Goal: Task Accomplishment & Management: Complete application form

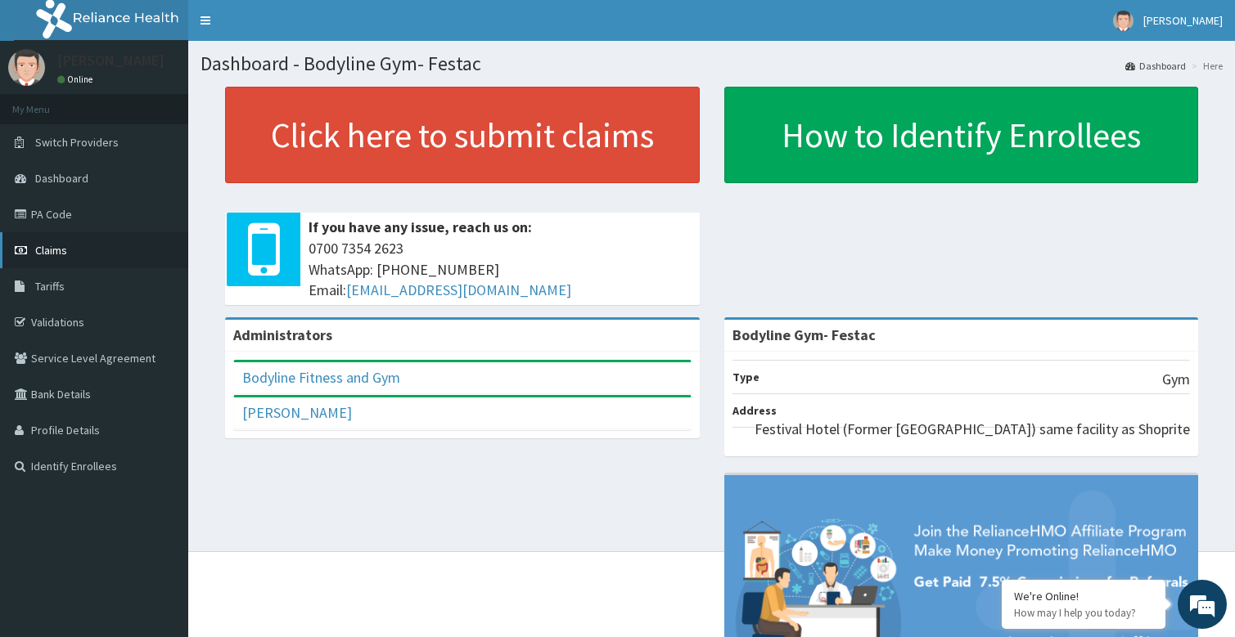
click at [47, 253] on span "Claims" at bounding box center [51, 250] width 32 height 15
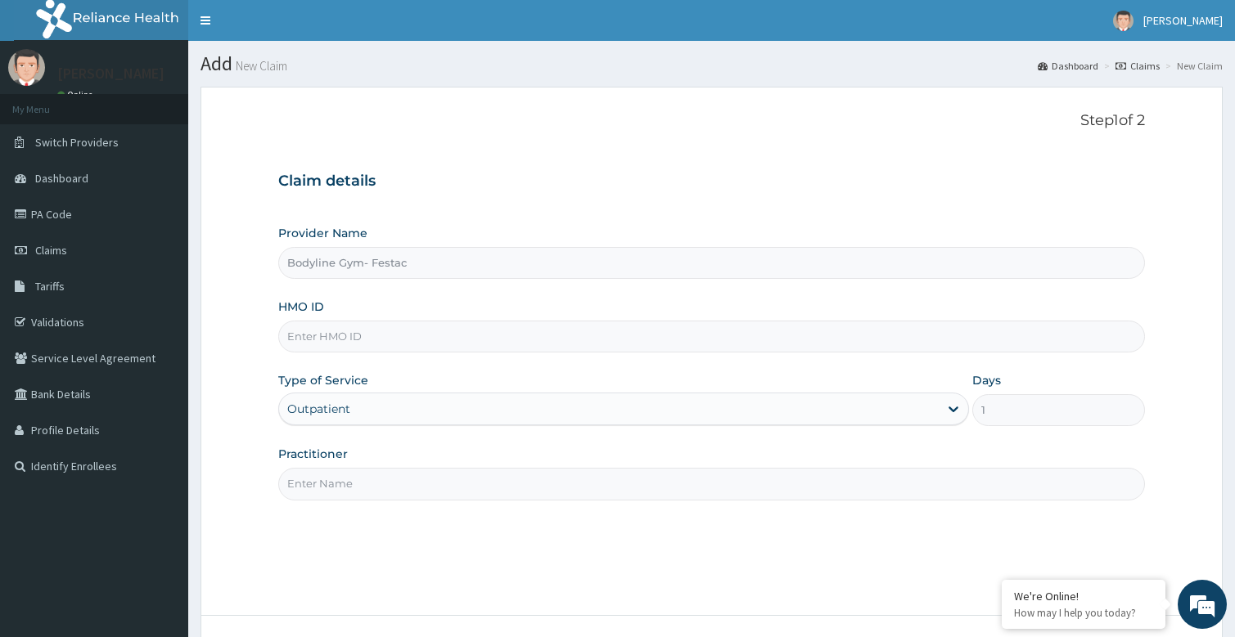
click at [311, 484] on input "Practitioner" at bounding box center [711, 484] width 867 height 32
type input "bodyline"
click at [312, 349] on input "HMO ID" at bounding box center [711, 337] width 867 height 32
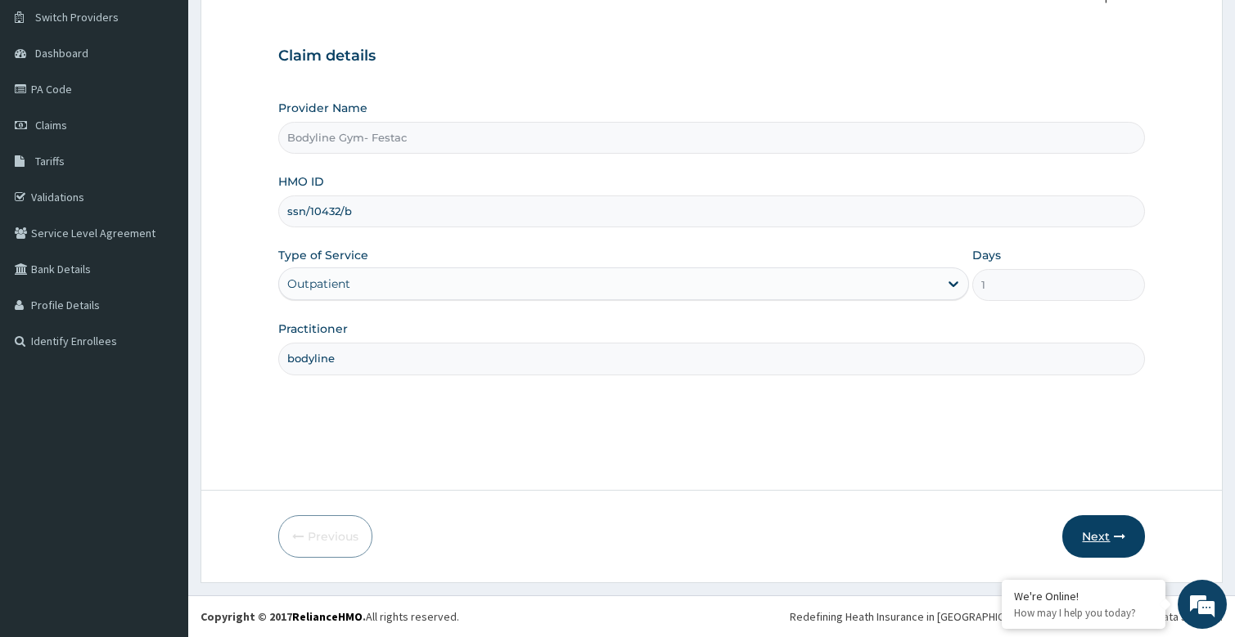
type input "ssn/10432/b"
click at [1104, 543] on button "Next" at bounding box center [1103, 536] width 83 height 43
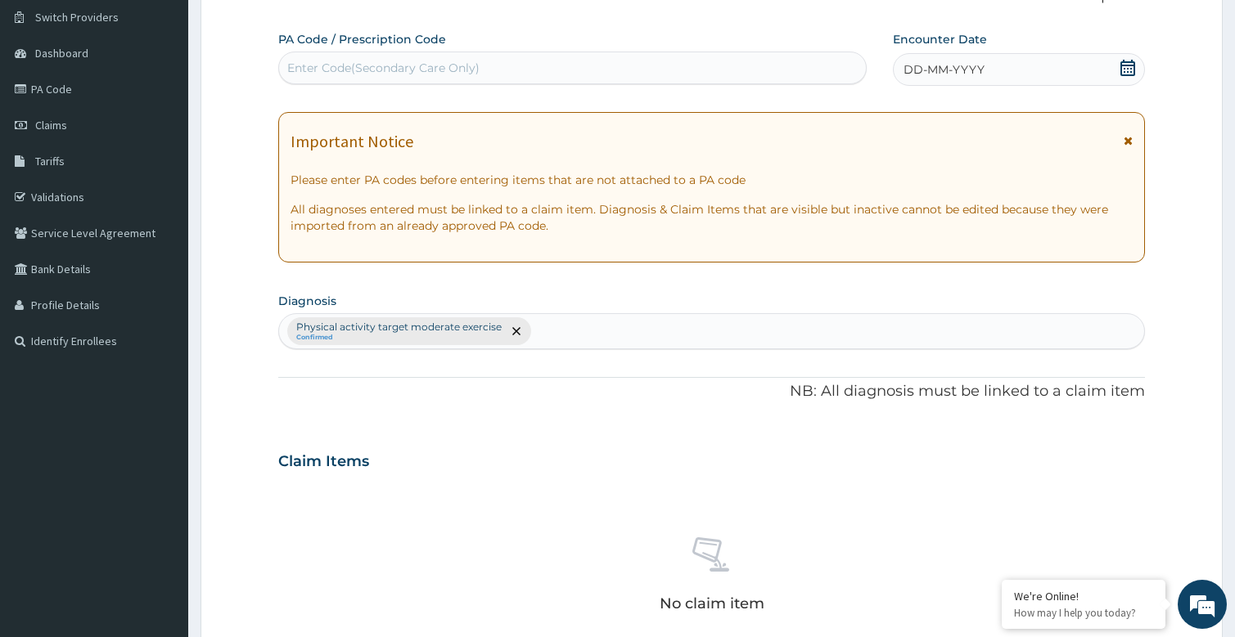
click at [934, 64] on span "DD-MM-YYYY" at bounding box center [943, 69] width 81 height 16
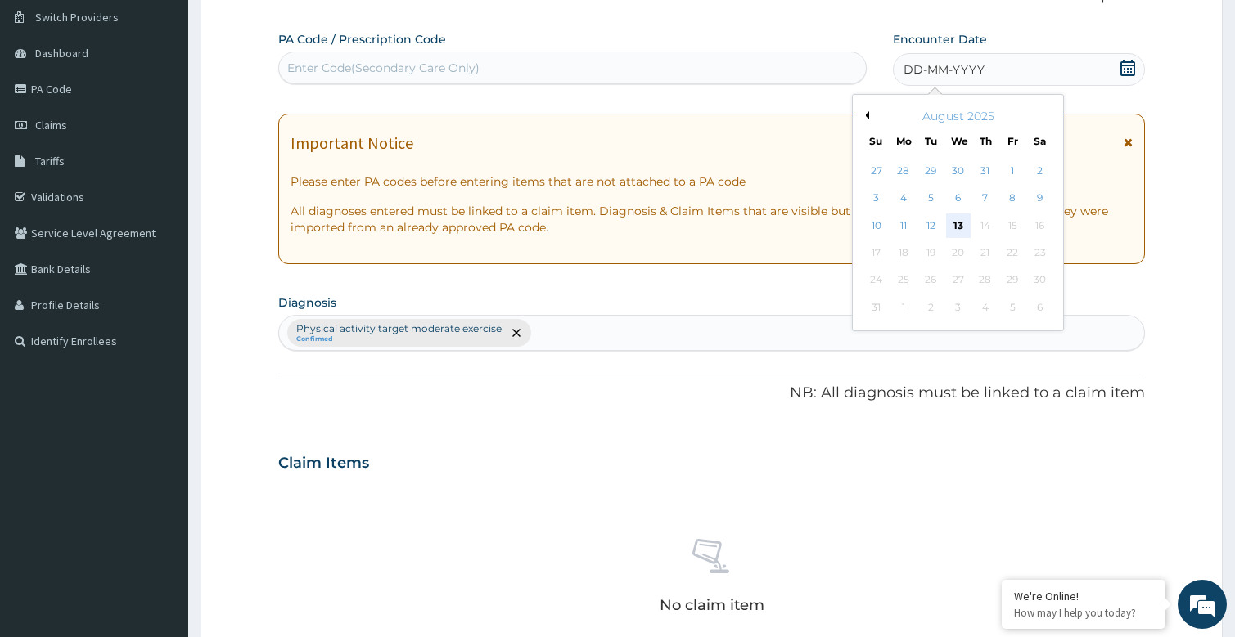
click at [957, 227] on div "13" at bounding box center [958, 226] width 25 height 25
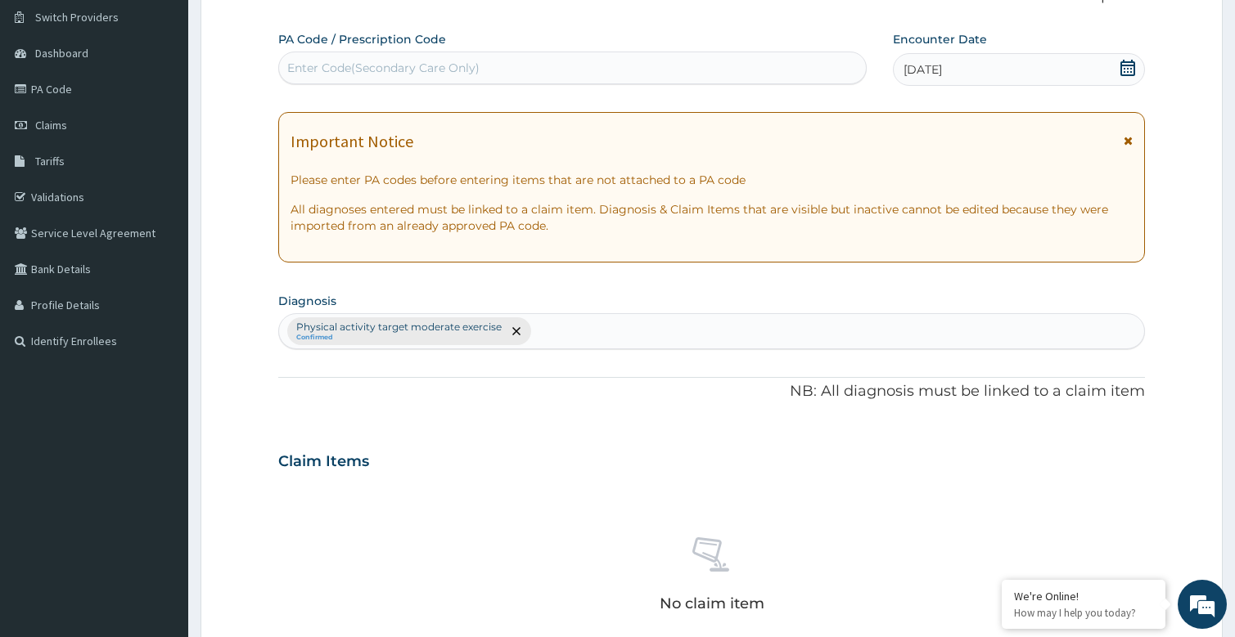
click at [405, 64] on div "Enter Code(Secondary Care Only)" at bounding box center [383, 68] width 192 height 16
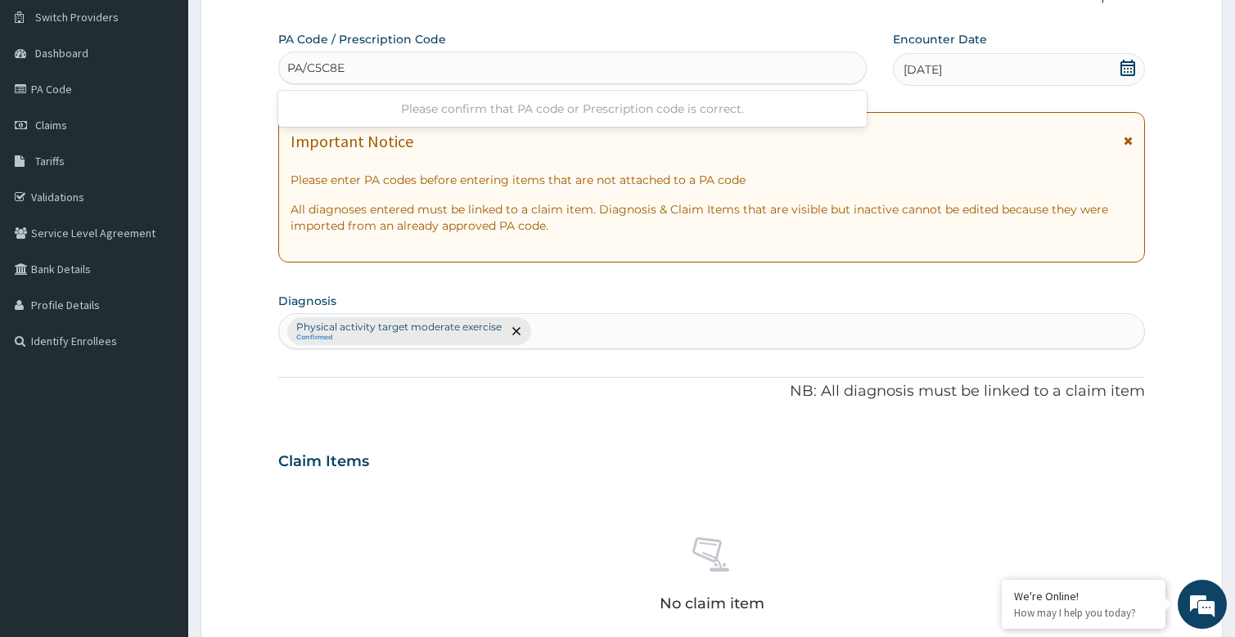
type input "PA/C5C8EA"
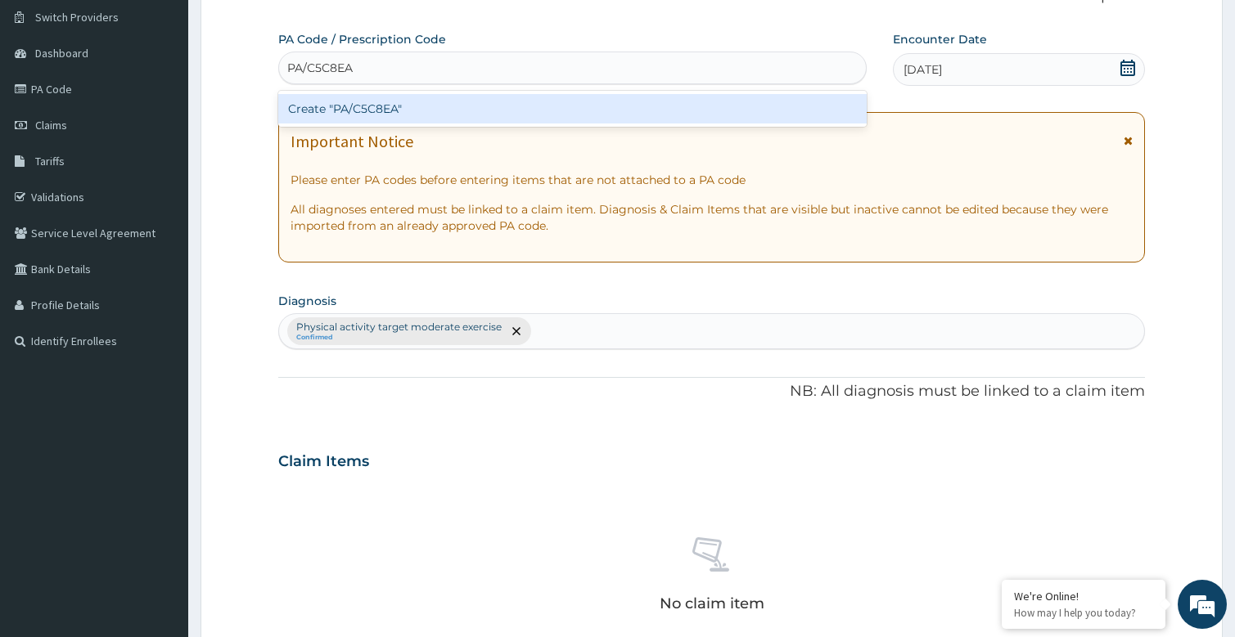
click at [376, 110] on div "Create "PA/C5C8EA"" at bounding box center [572, 108] width 589 height 29
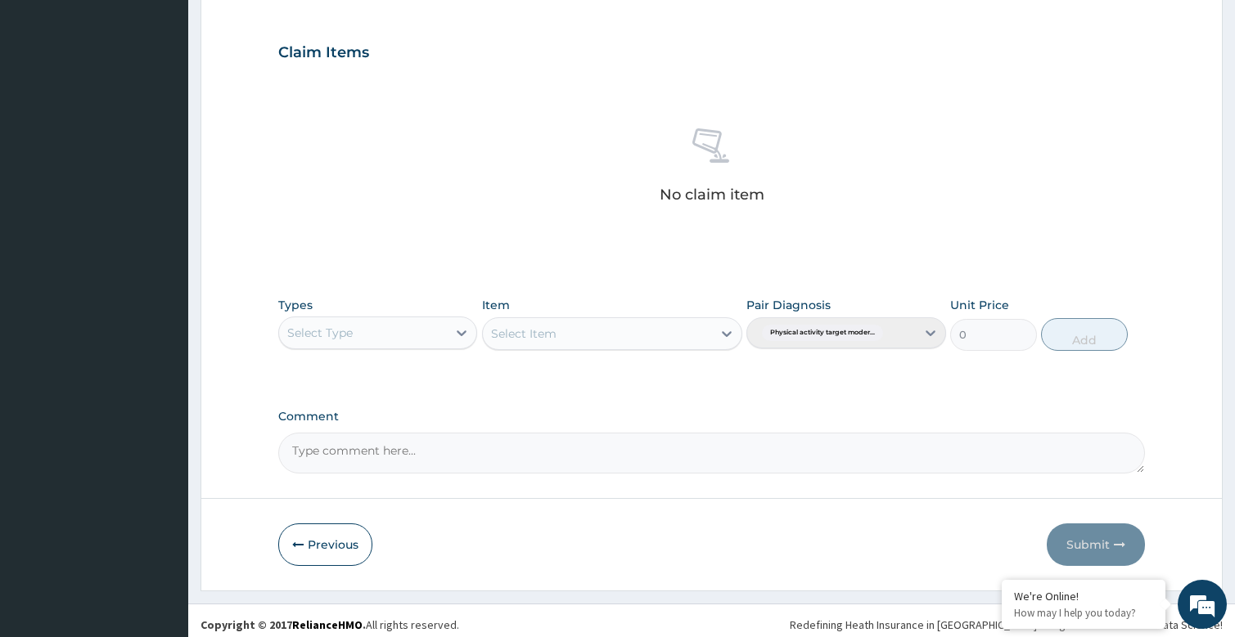
scroll to position [542, 0]
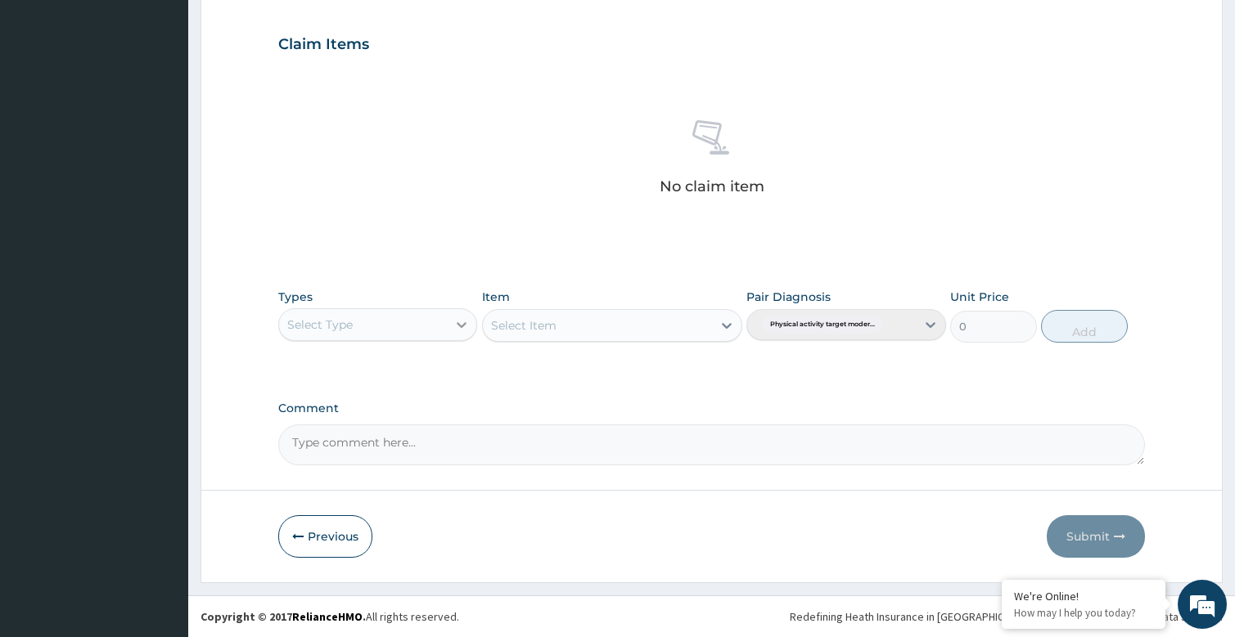
click at [461, 319] on icon at bounding box center [461, 325] width 16 height 16
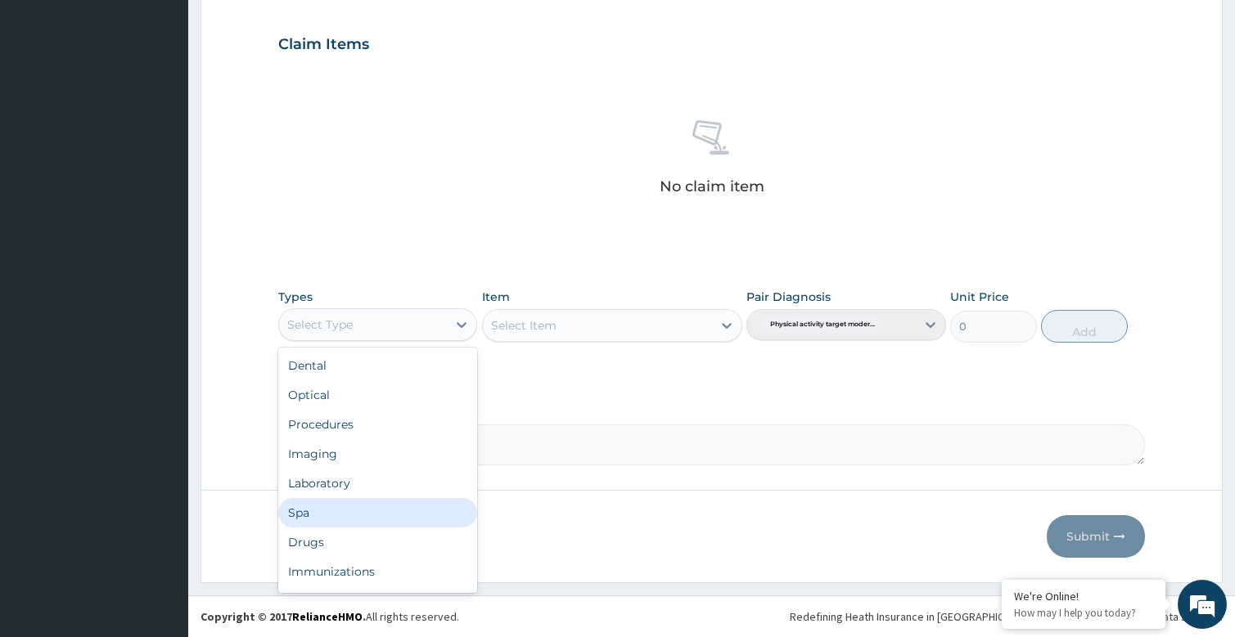
scroll to position [56, 0]
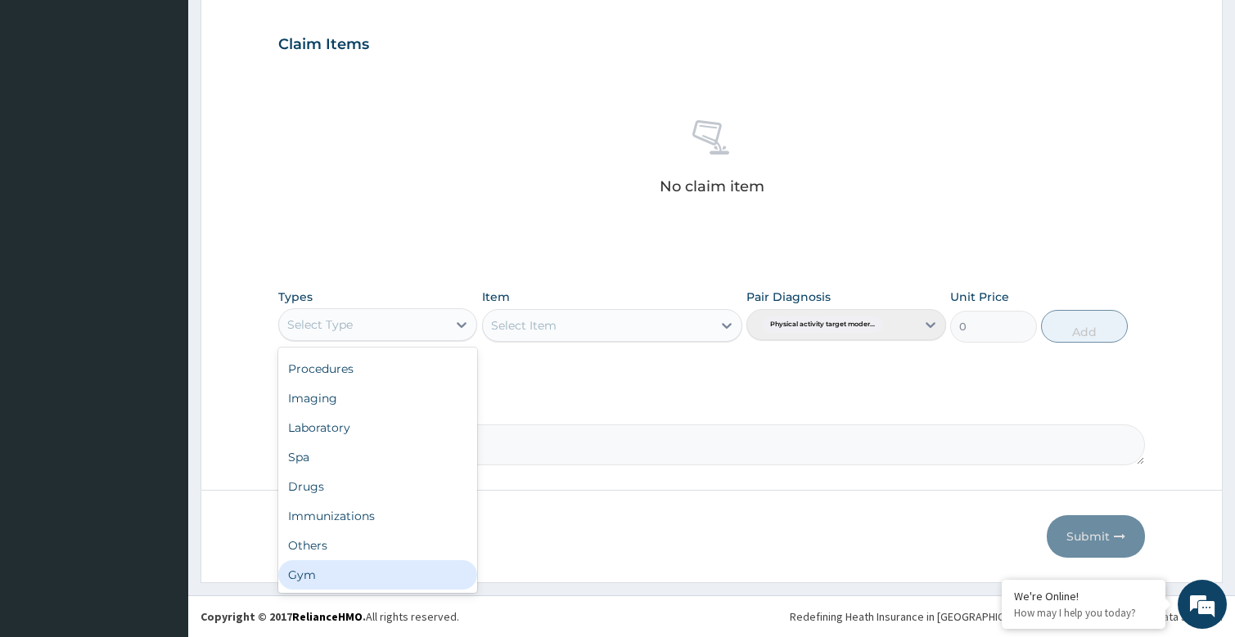
click at [328, 581] on div "Gym" at bounding box center [378, 574] width 200 height 29
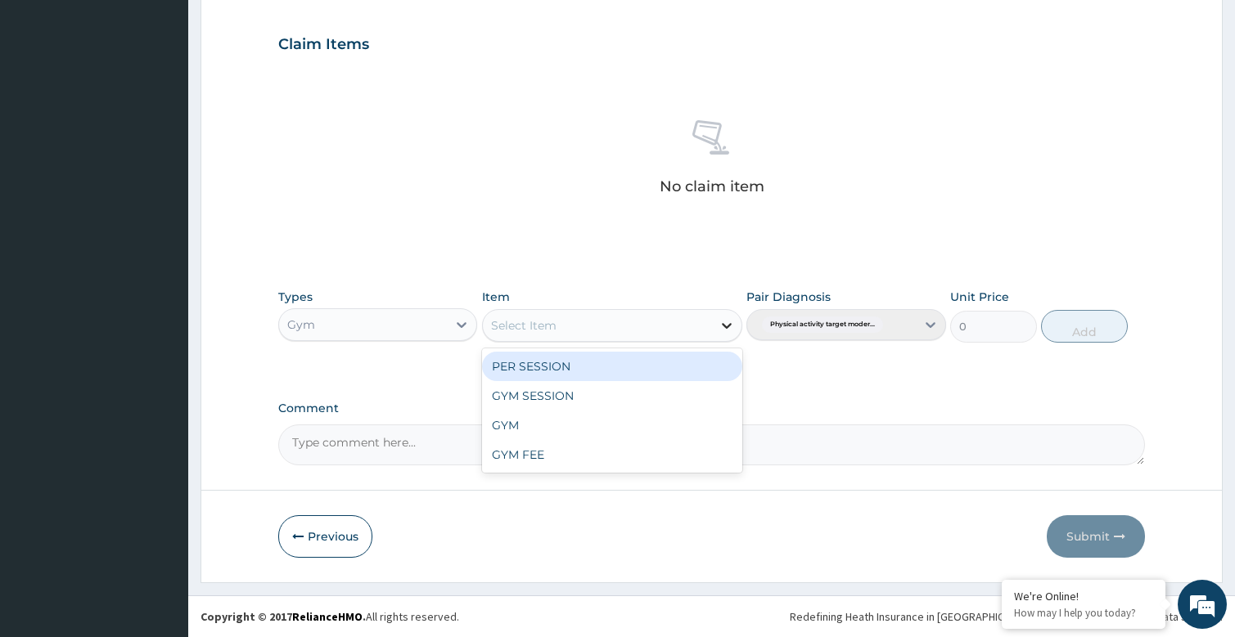
click at [726, 331] on icon at bounding box center [726, 325] width 16 height 16
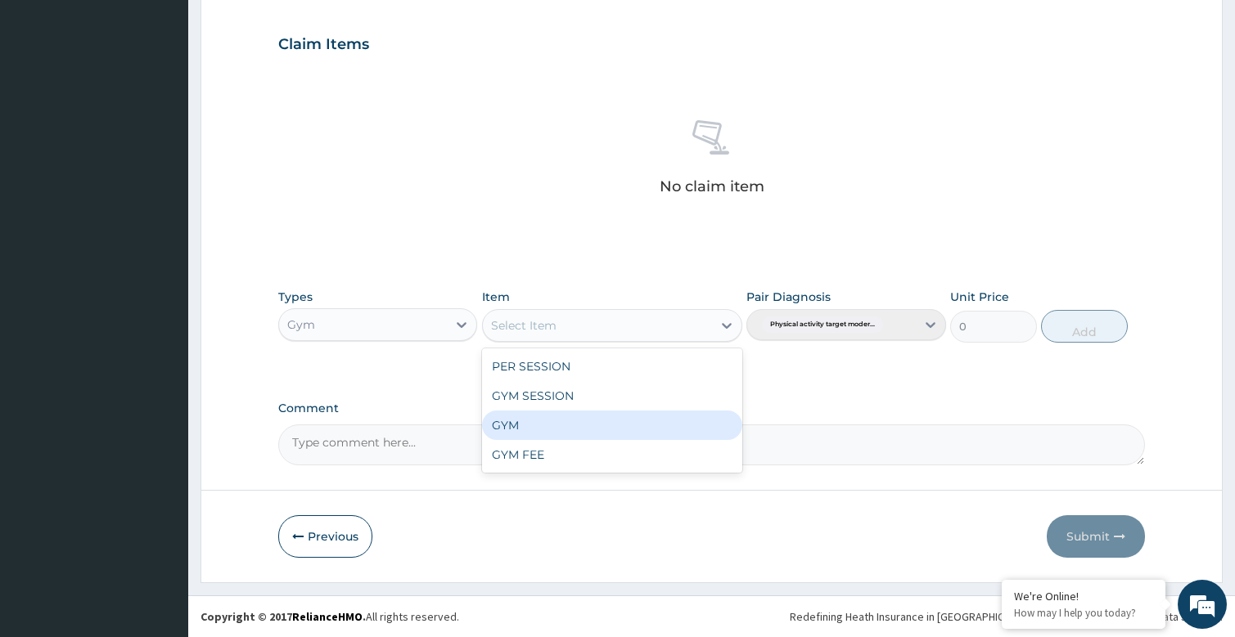
drag, startPoint x: 526, startPoint y: 425, endPoint x: 741, endPoint y: 425, distance: 215.2
click at [544, 425] on div "GYM" at bounding box center [612, 425] width 260 height 29
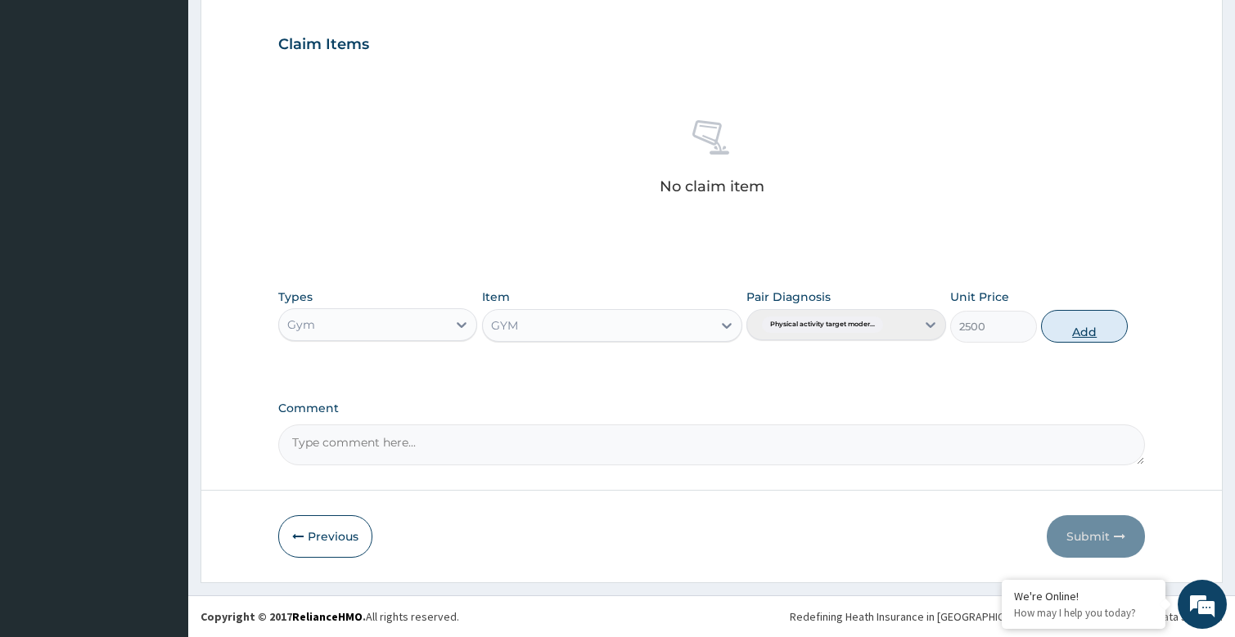
click at [1105, 329] on button "Add" at bounding box center [1084, 326] width 87 height 33
type input "0"
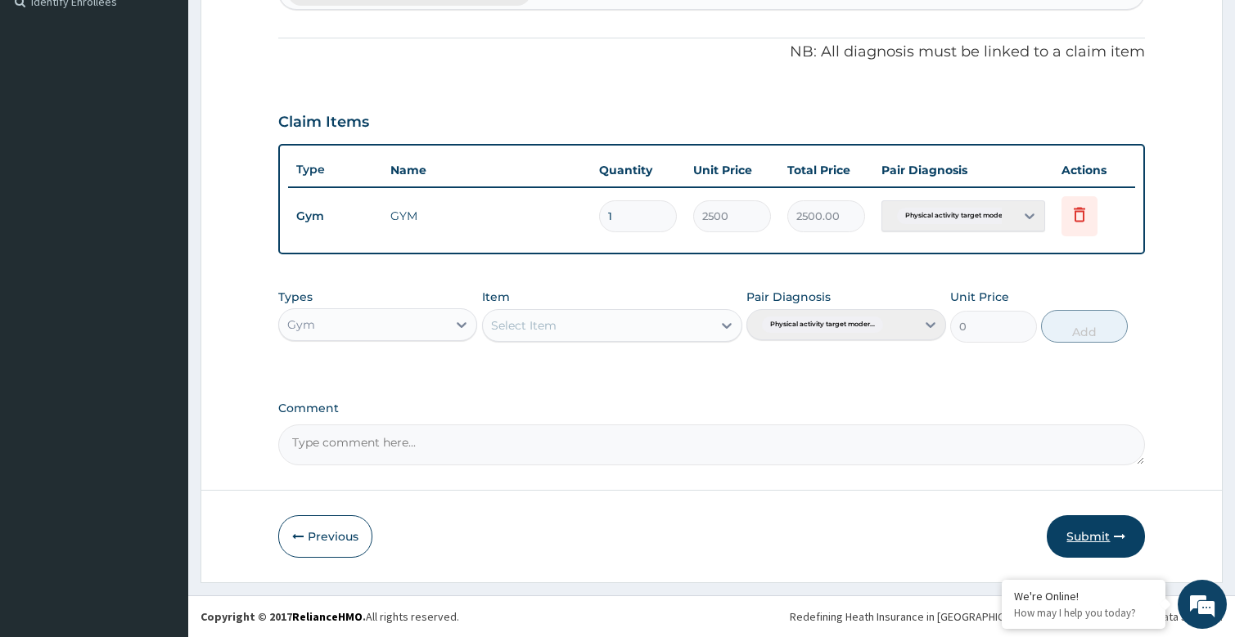
click at [1088, 534] on button "Submit" at bounding box center [1095, 536] width 98 height 43
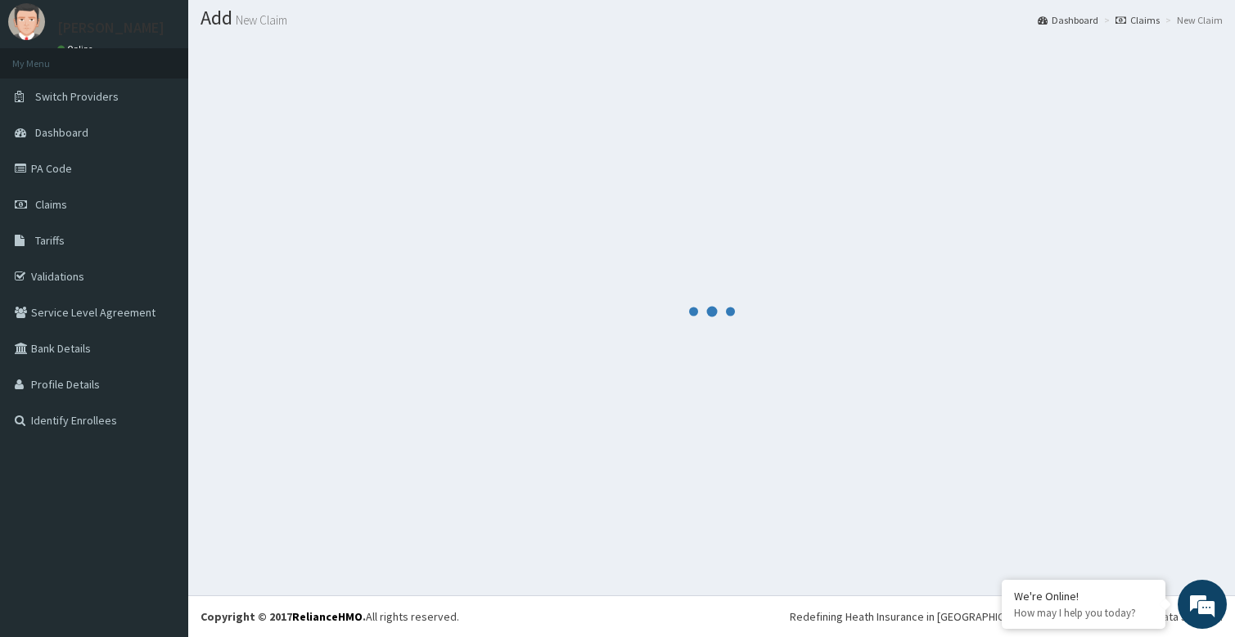
scroll to position [465, 0]
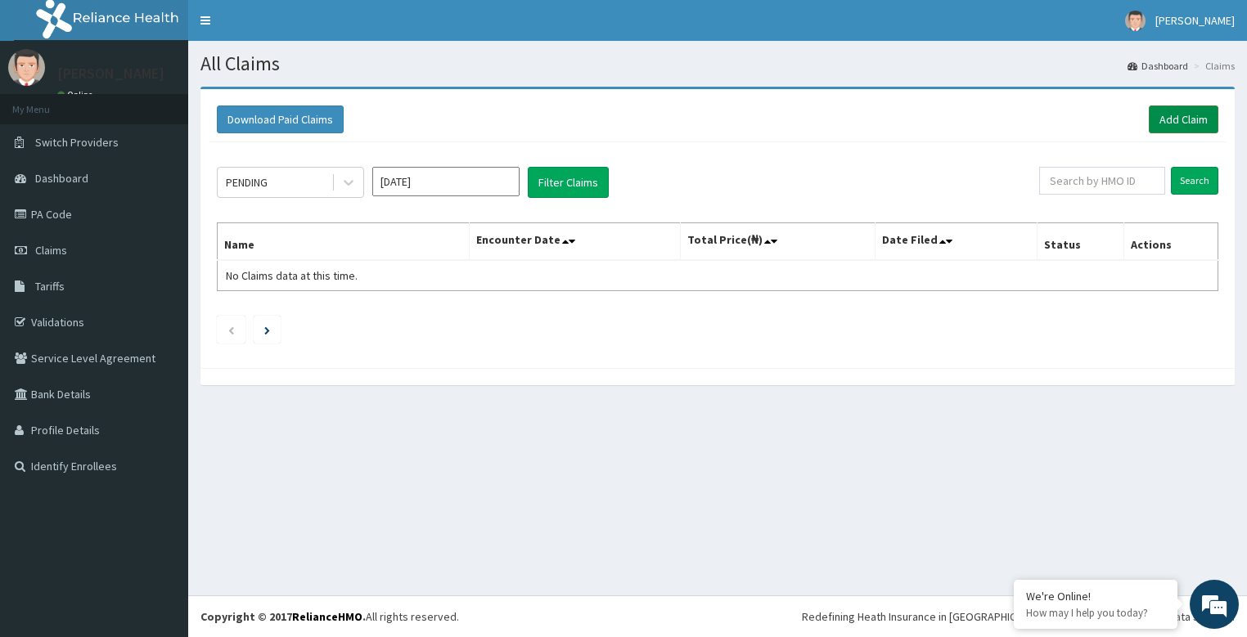
click at [1194, 120] on link "Add Claim" at bounding box center [1184, 120] width 70 height 28
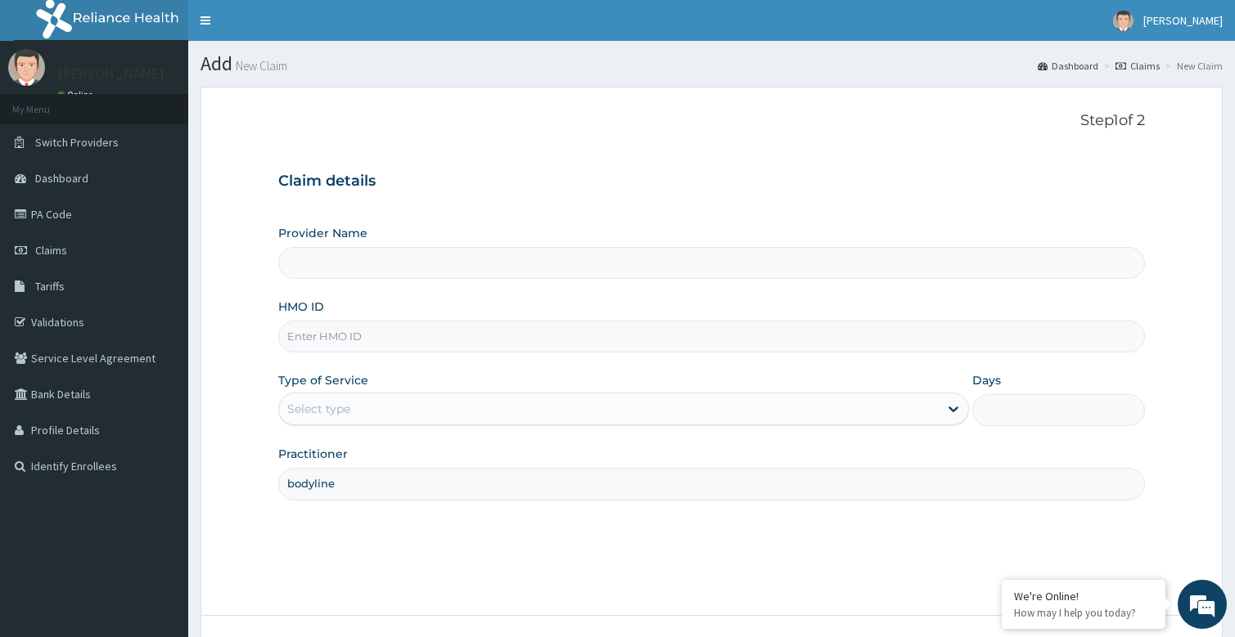
click at [352, 327] on input "HMO ID" at bounding box center [711, 337] width 867 height 32
type input "Bodyline Gym- Festac"
type input "1"
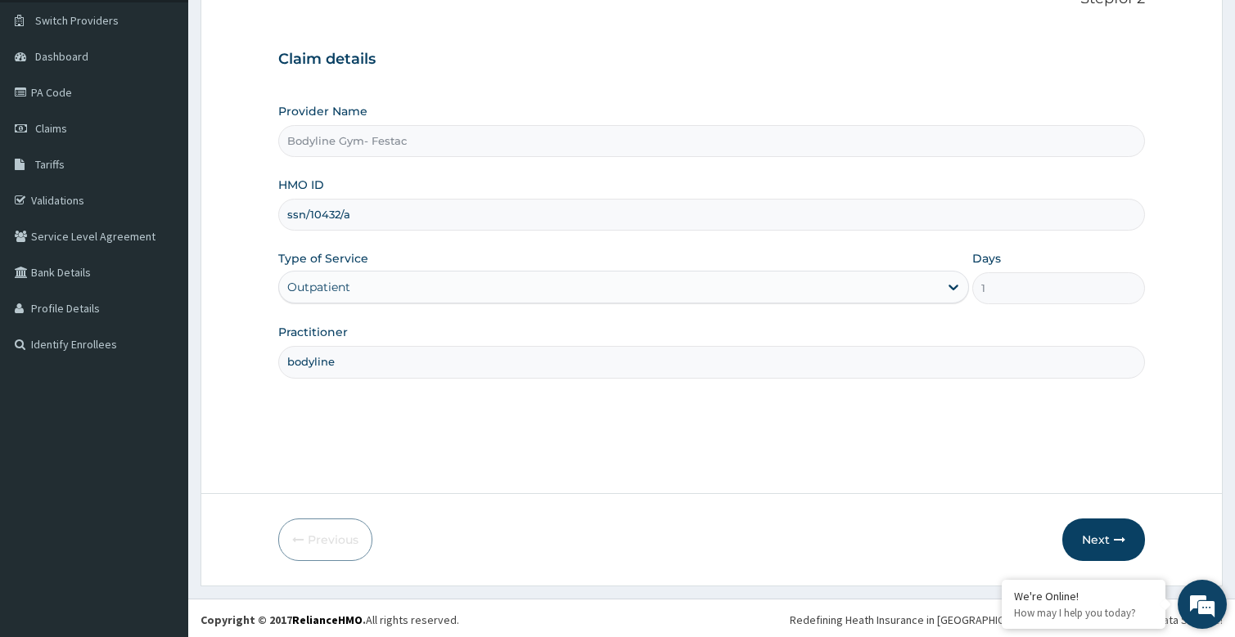
scroll to position [125, 0]
type input "ssn/10432/a"
click at [1100, 531] on button "Next" at bounding box center [1103, 536] width 83 height 43
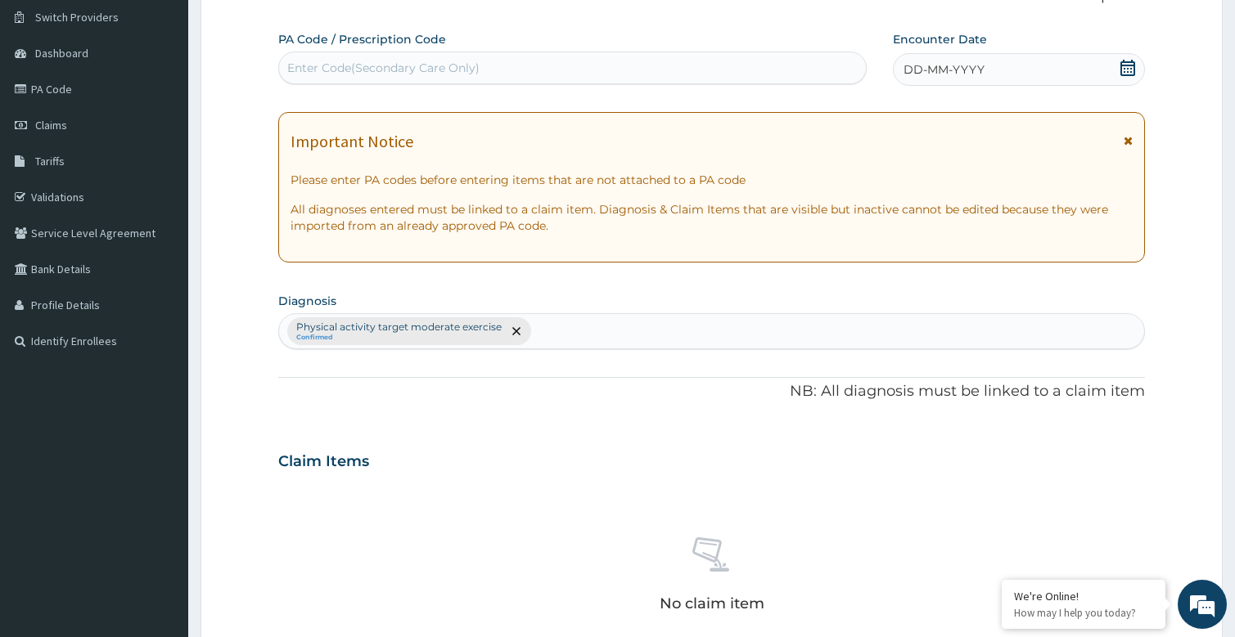
click at [981, 73] on span "DD-MM-YYYY" at bounding box center [943, 69] width 81 height 16
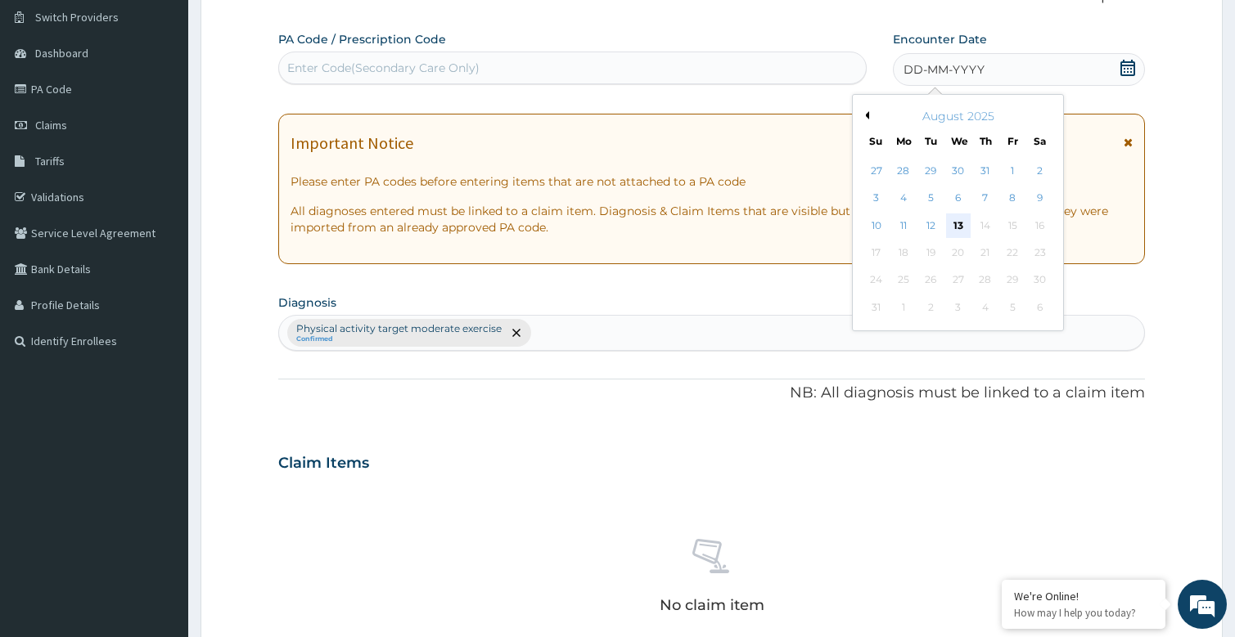
click at [954, 222] on div "13" at bounding box center [958, 226] width 25 height 25
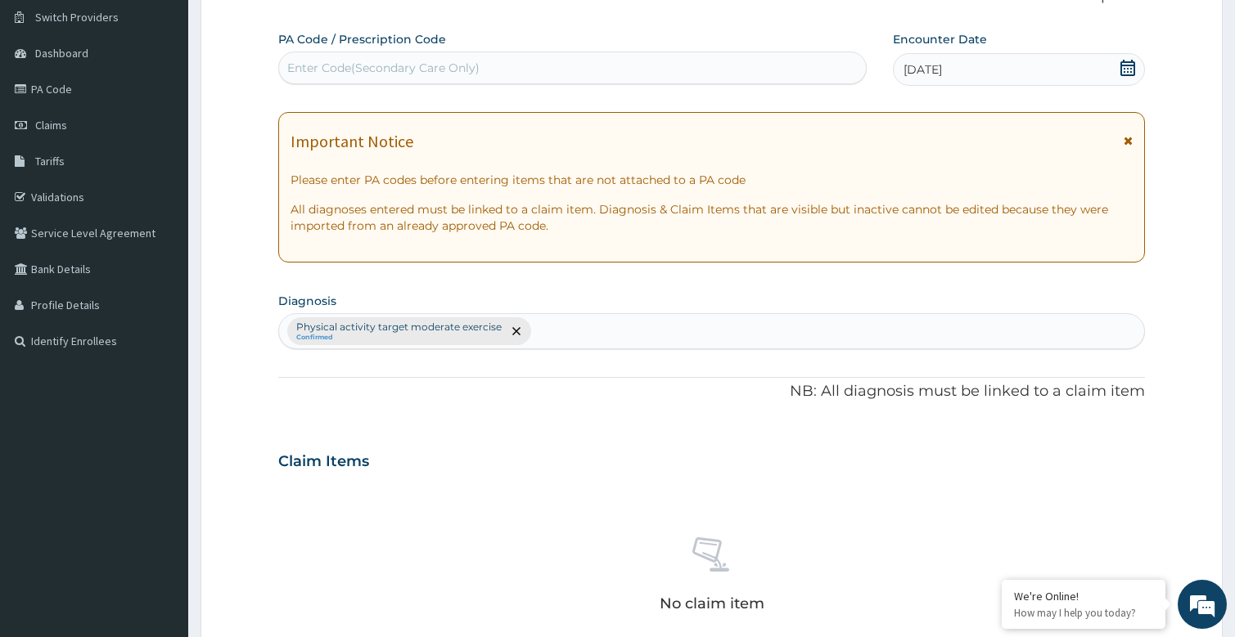
click at [350, 64] on div "Enter Code(Secondary Care Only)" at bounding box center [383, 68] width 192 height 16
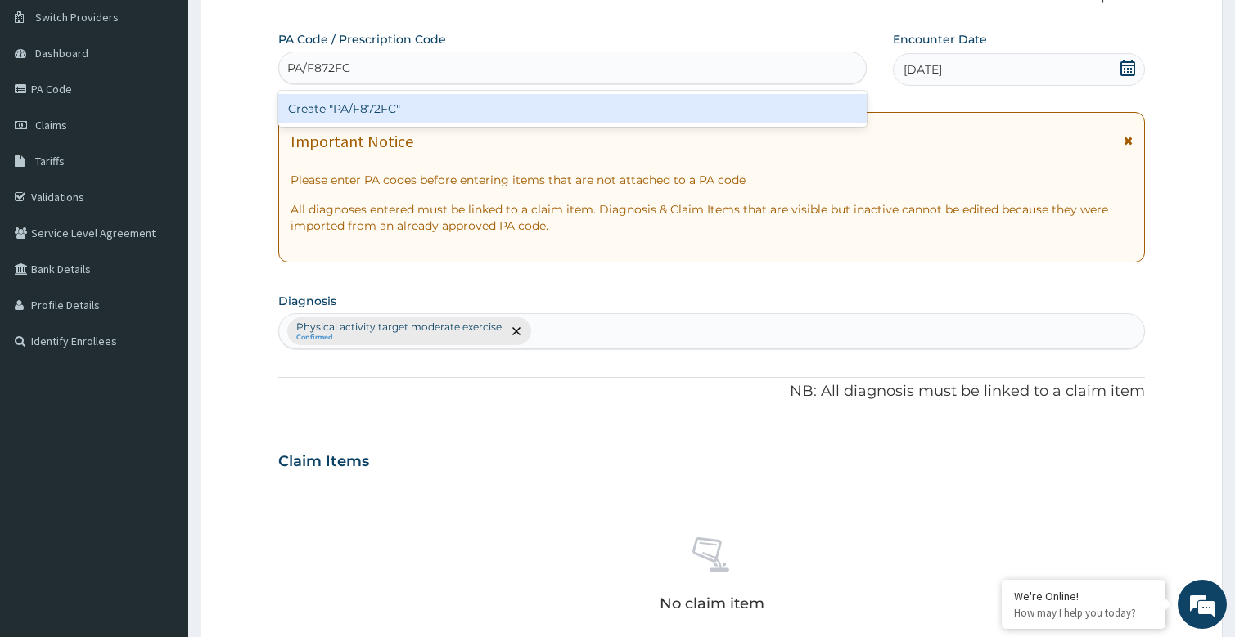
type input "PA/F872FC"
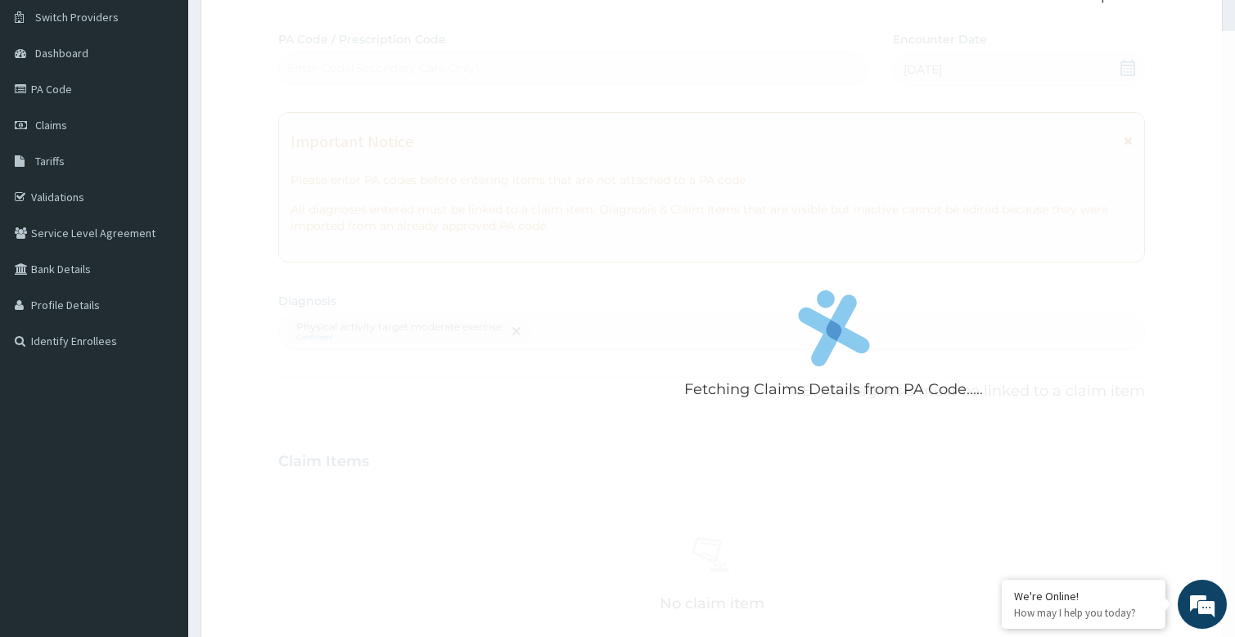
click at [390, 128] on div "Fetching Claims Details from PA Code..... PA Code / Prescription Code Enter Cod…" at bounding box center [711, 457] width 867 height 852
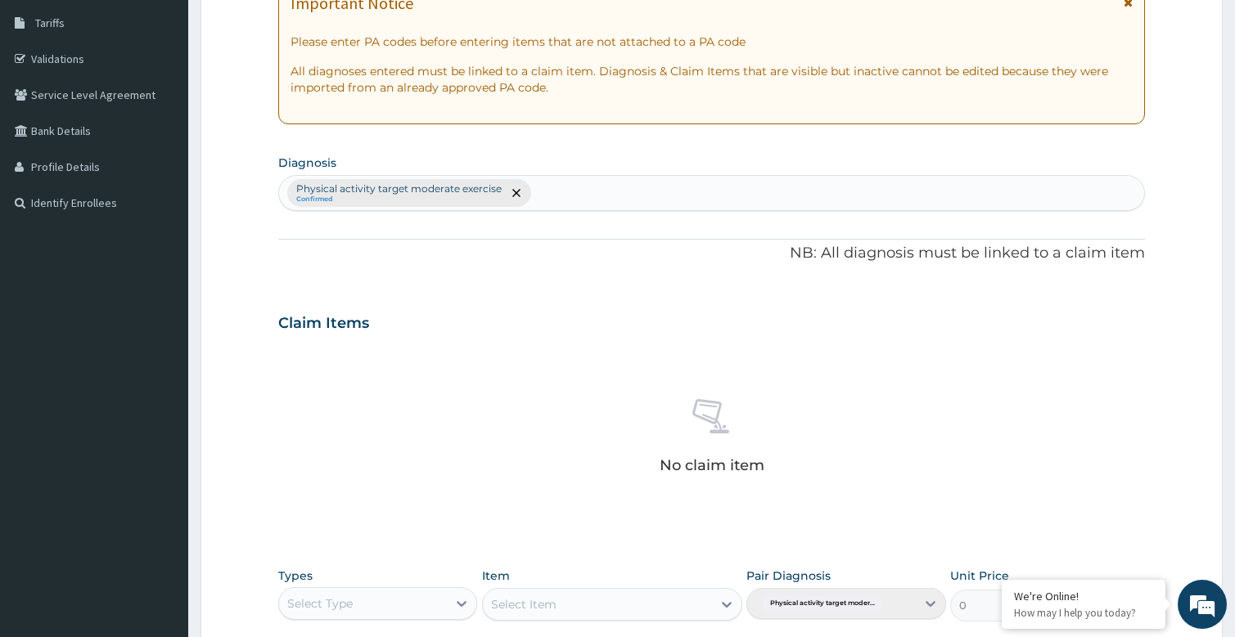
scroll to position [491, 0]
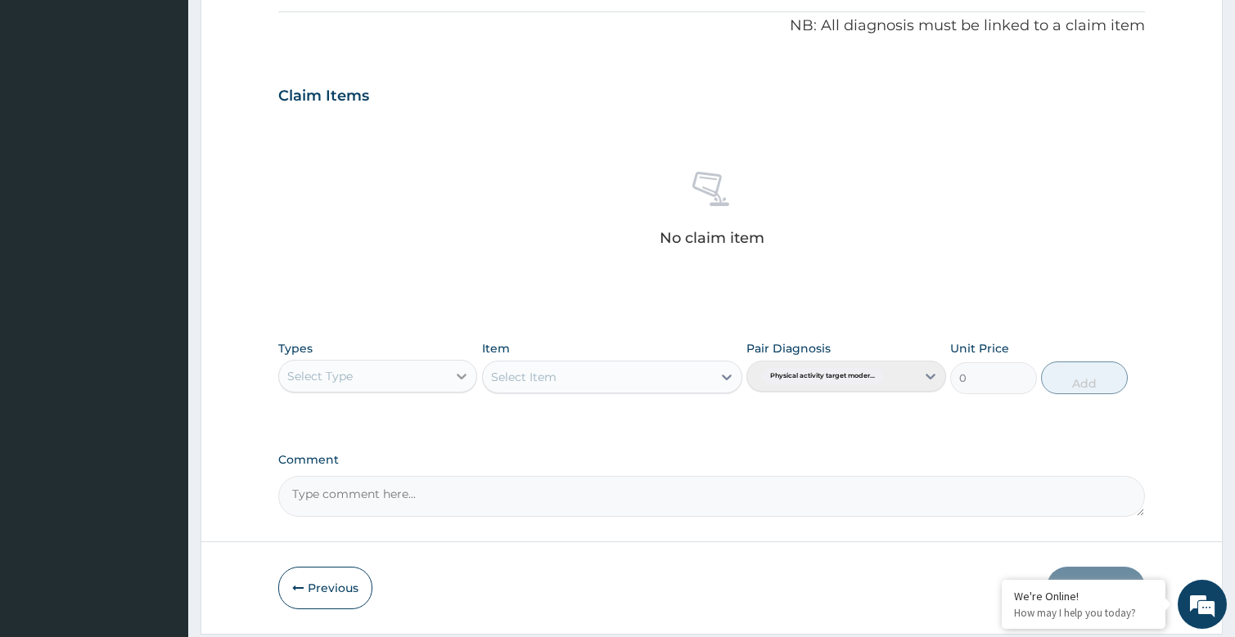
click at [457, 377] on icon at bounding box center [461, 376] width 16 height 16
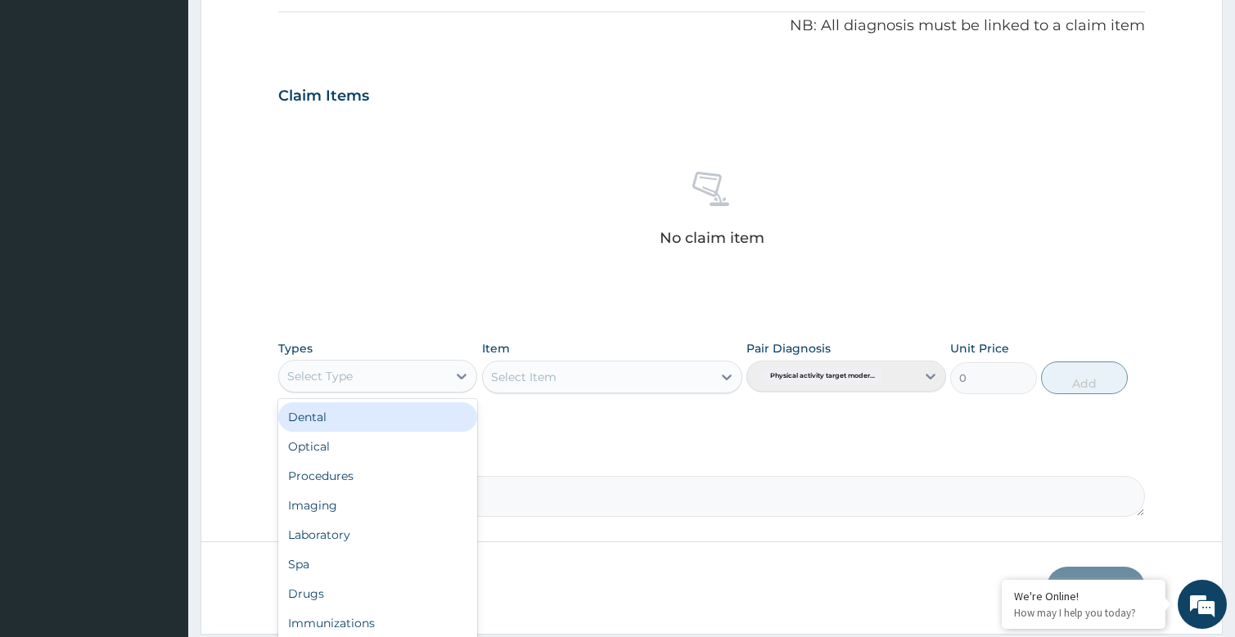
scroll to position [56, 0]
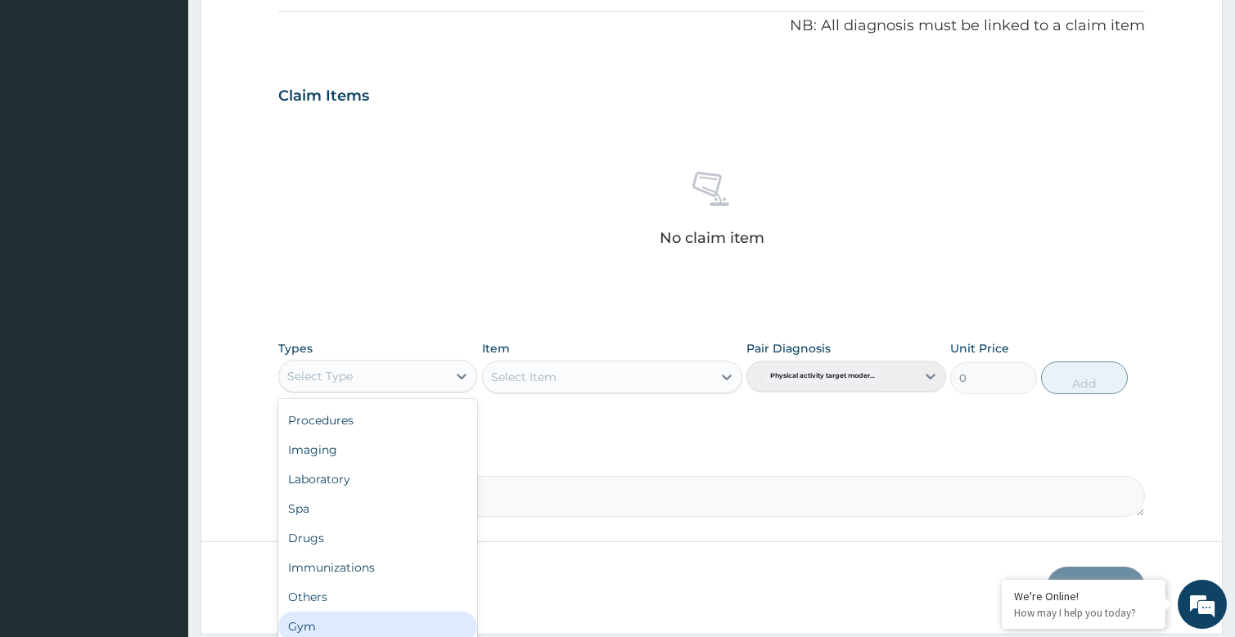
drag, startPoint x: 330, startPoint y: 616, endPoint x: 404, endPoint y: 580, distance: 82.7
click at [331, 616] on div "Gym" at bounding box center [378, 626] width 200 height 29
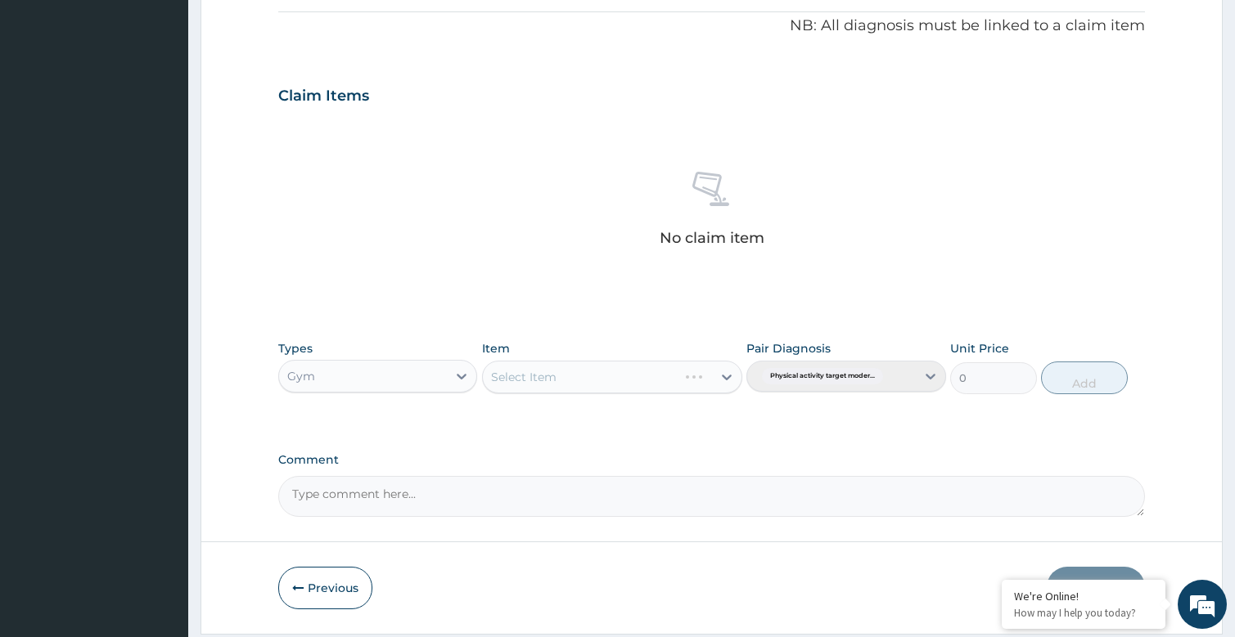
click at [735, 367] on div "Select Item" at bounding box center [612, 377] width 260 height 33
click at [708, 380] on div "Select Item" at bounding box center [597, 377] width 229 height 26
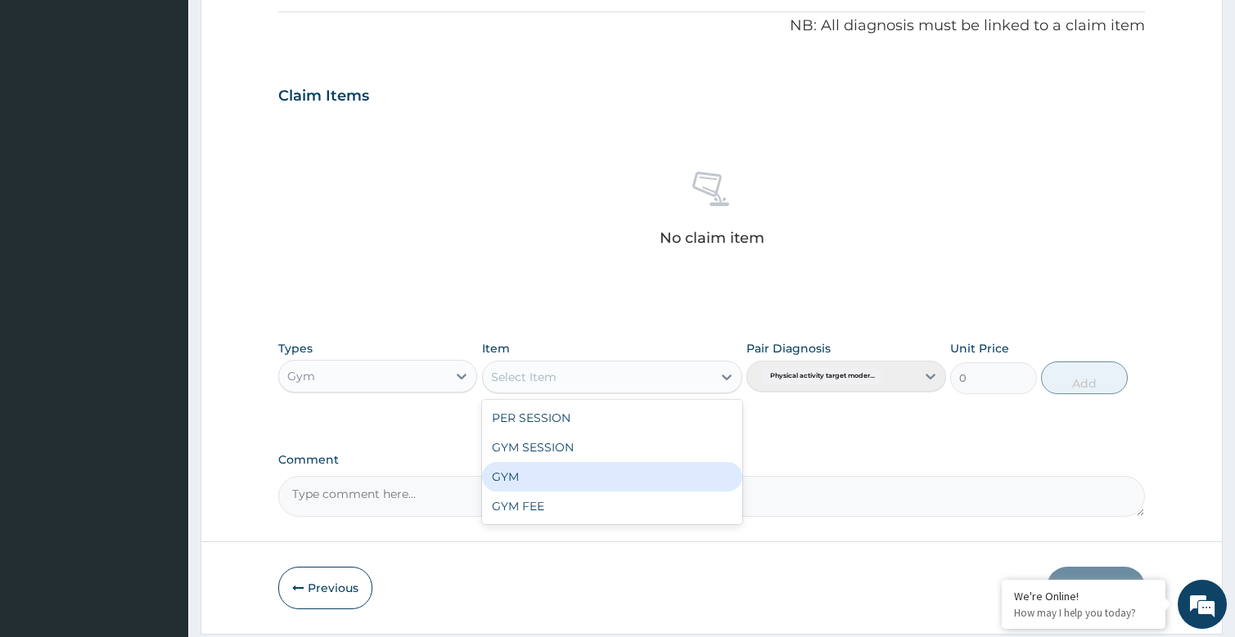
click at [508, 478] on div "GYM" at bounding box center [612, 476] width 260 height 29
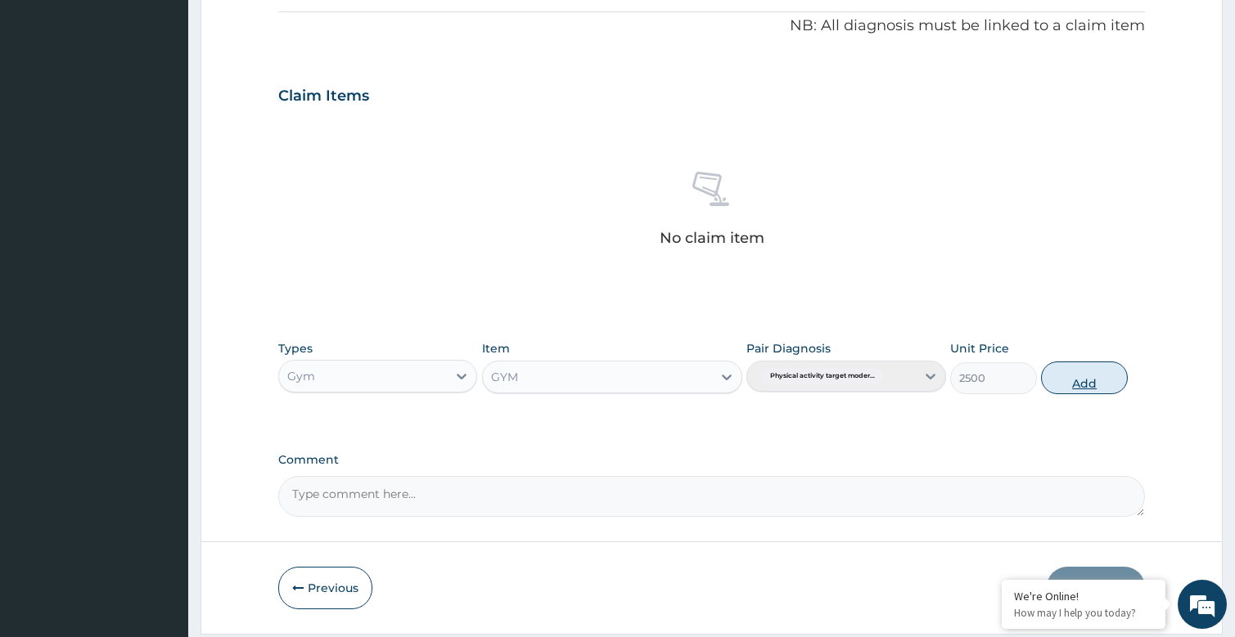
click at [1063, 387] on button "Add" at bounding box center [1084, 378] width 87 height 33
type input "0"
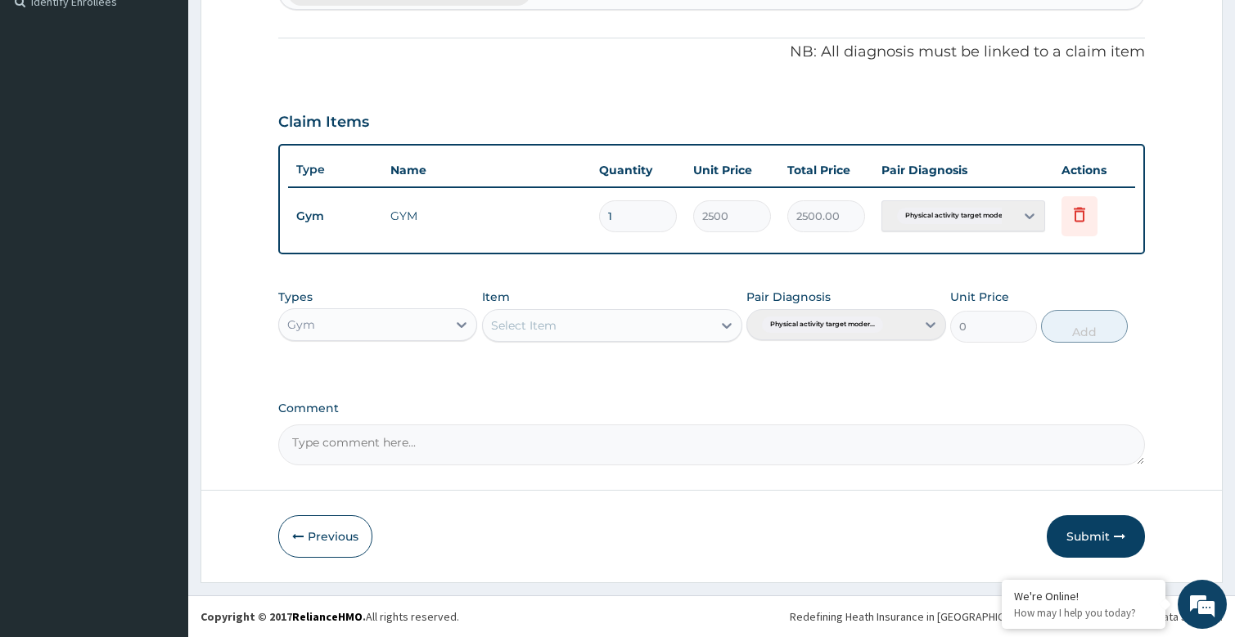
click at [1098, 539] on button "Submit" at bounding box center [1095, 536] width 98 height 43
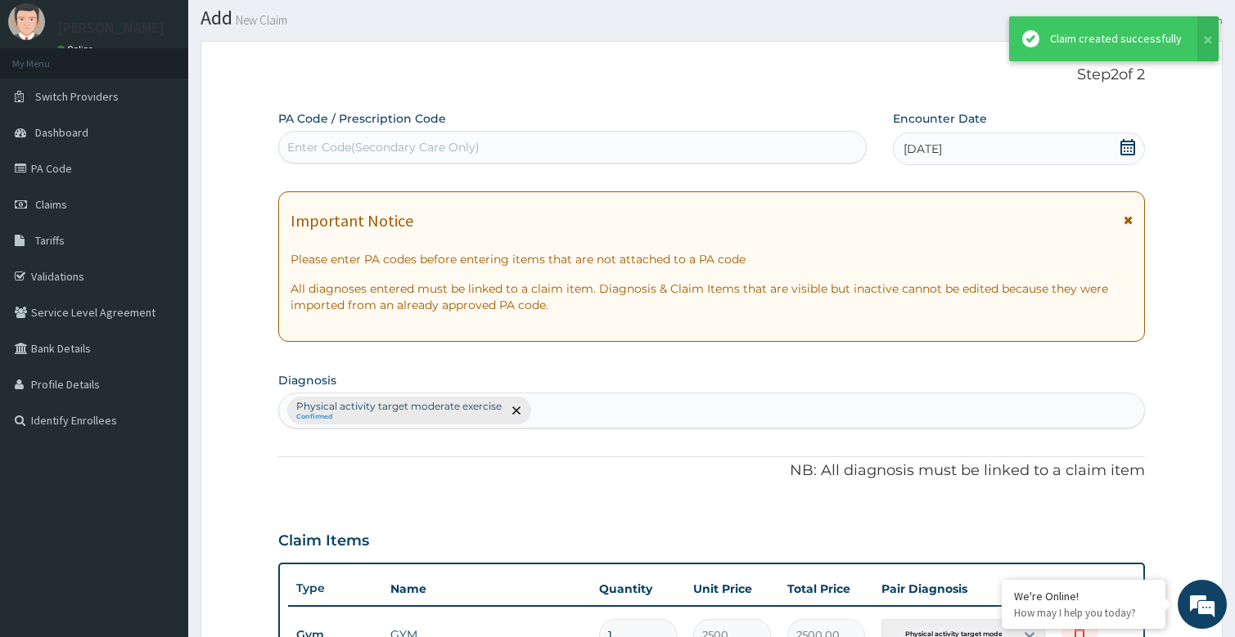
scroll to position [465, 0]
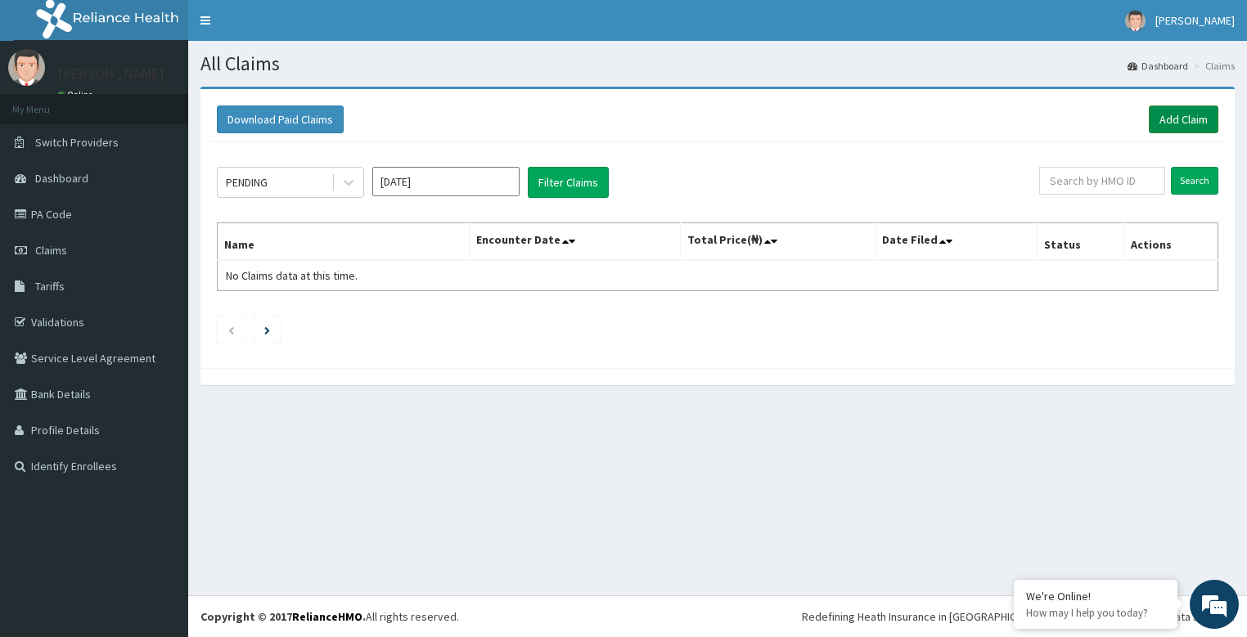
click at [1175, 116] on link "Add Claim" at bounding box center [1184, 120] width 70 height 28
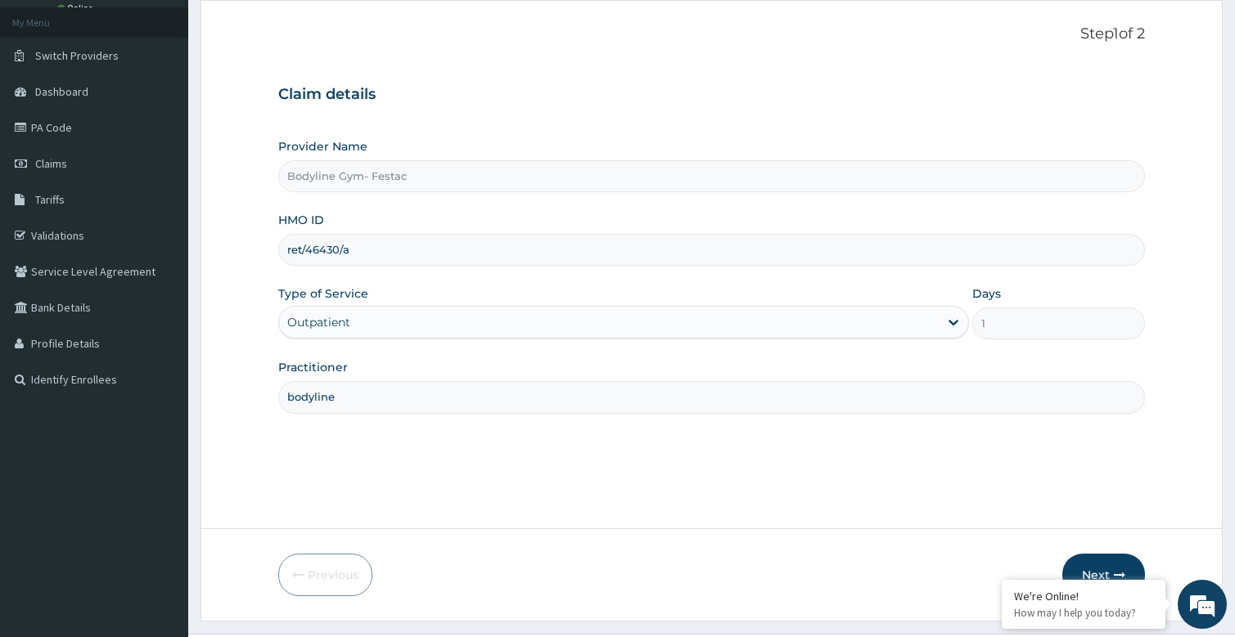
scroll to position [125, 0]
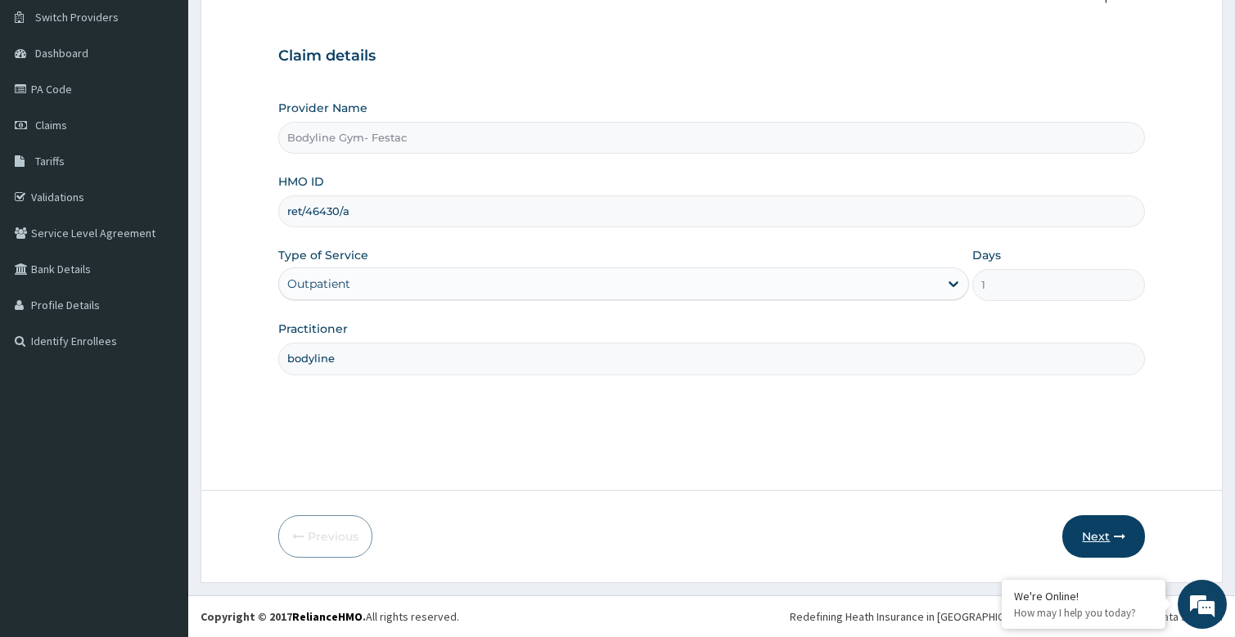
type input "ret/46430/a"
click at [1085, 538] on button "Next" at bounding box center [1103, 536] width 83 height 43
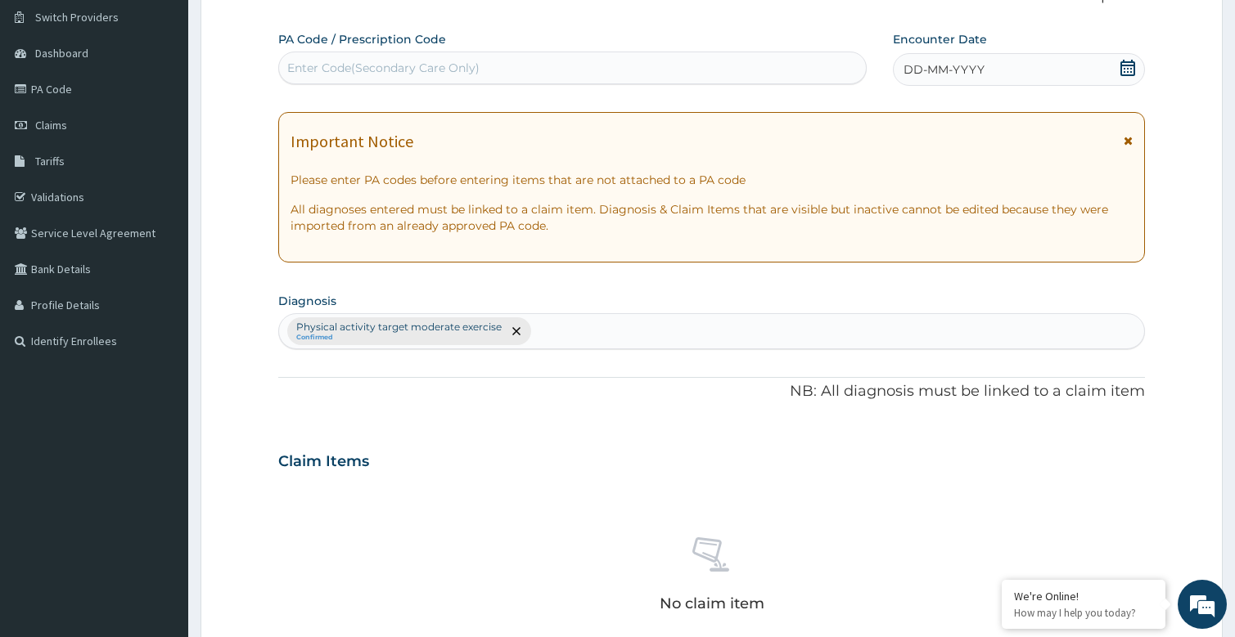
click at [976, 68] on span "DD-MM-YYYY" at bounding box center [943, 69] width 81 height 16
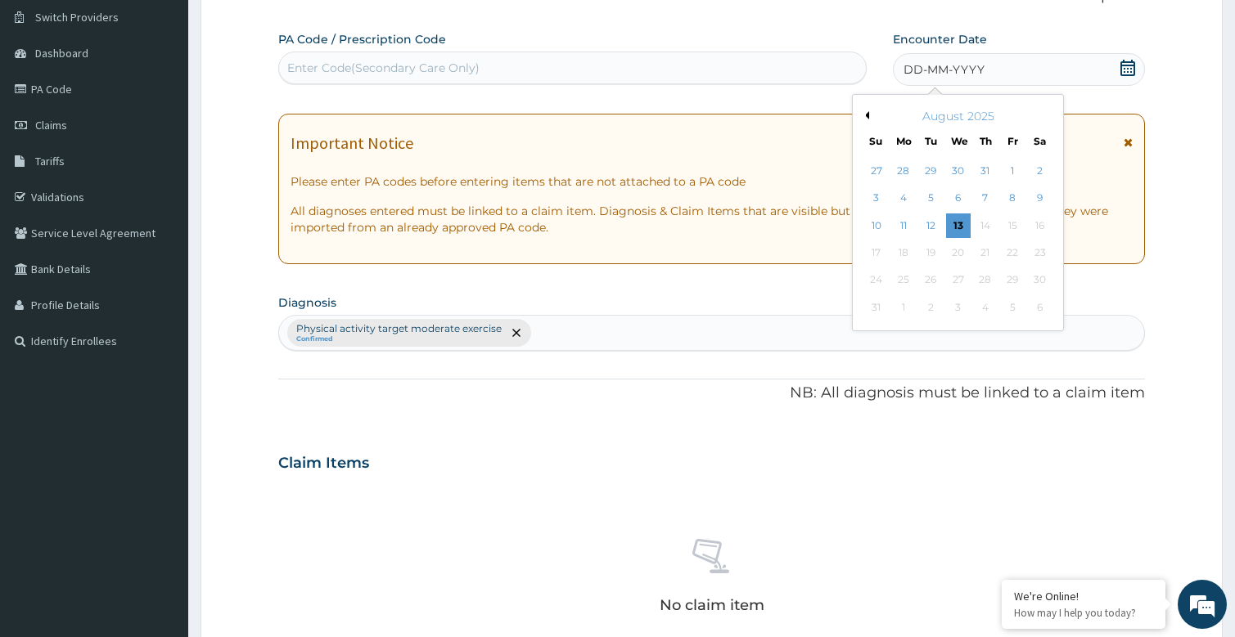
drag, startPoint x: 956, startPoint y: 222, endPoint x: 489, endPoint y: 95, distance: 483.3
click at [950, 220] on div "13" at bounding box center [958, 226] width 25 height 25
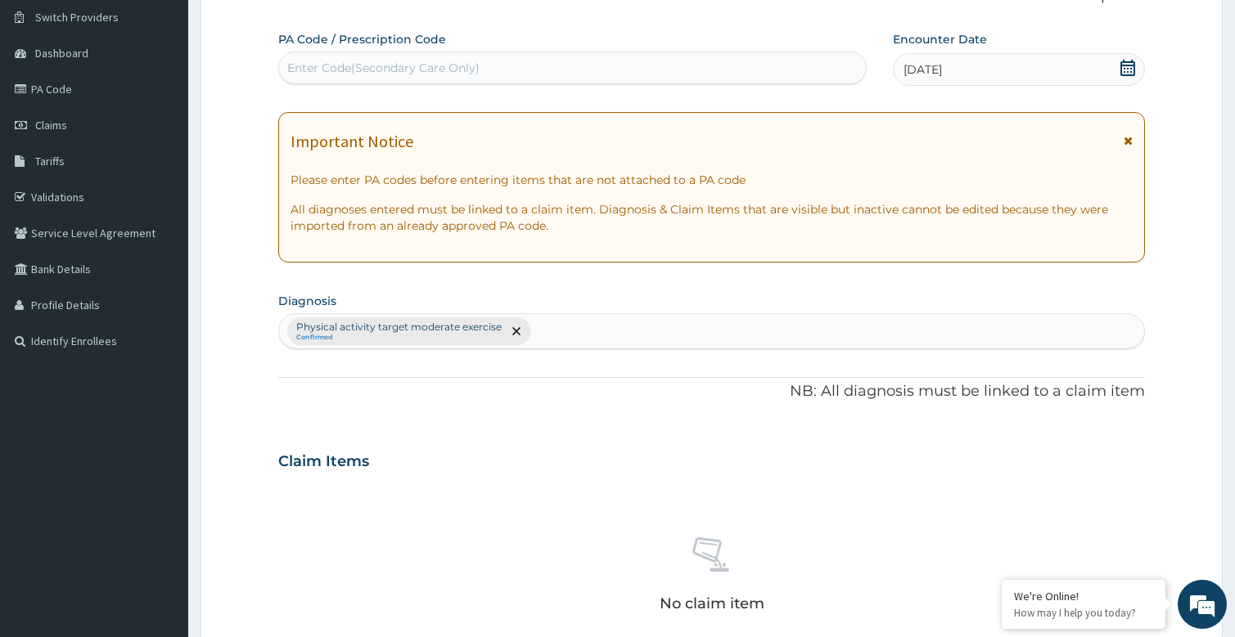
click at [409, 65] on div "Enter Code(Secondary Care Only)" at bounding box center [383, 68] width 192 height 16
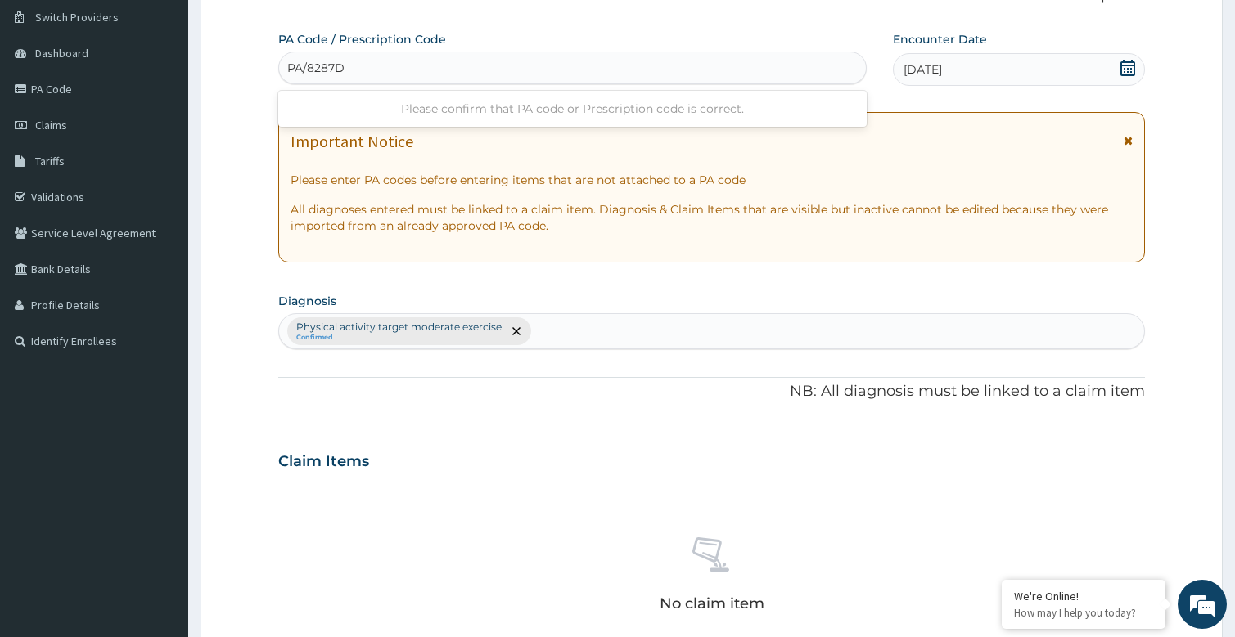
type input "PA/8287D2"
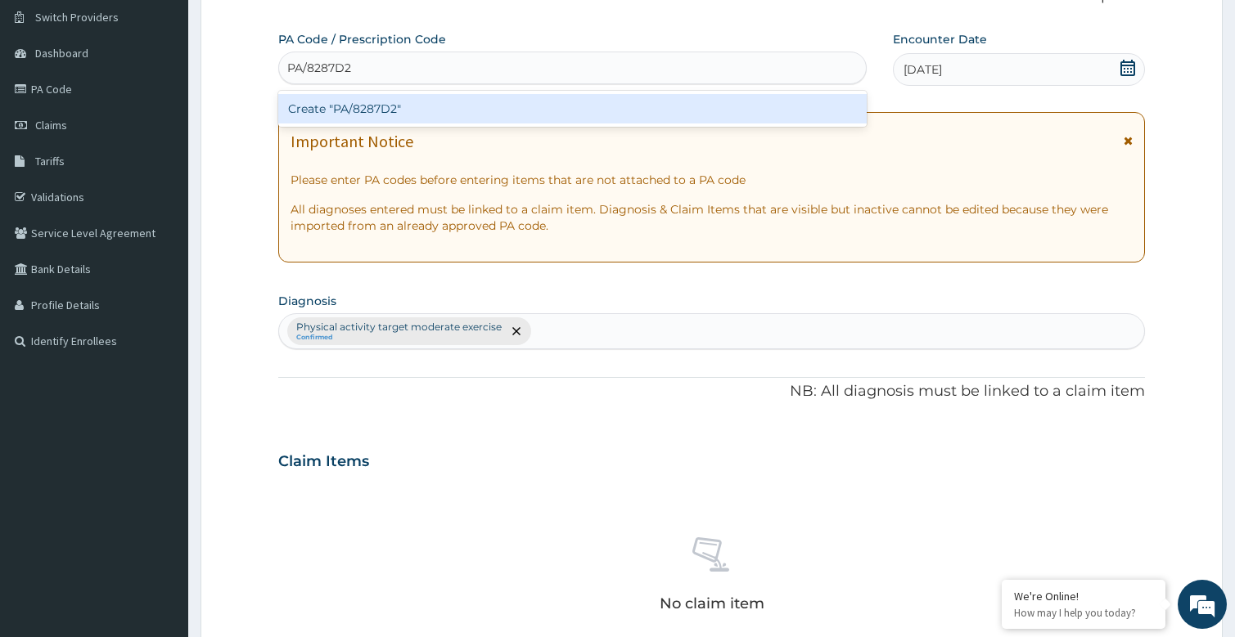
click at [412, 102] on div "Create "PA/8287D2"" at bounding box center [572, 108] width 589 height 29
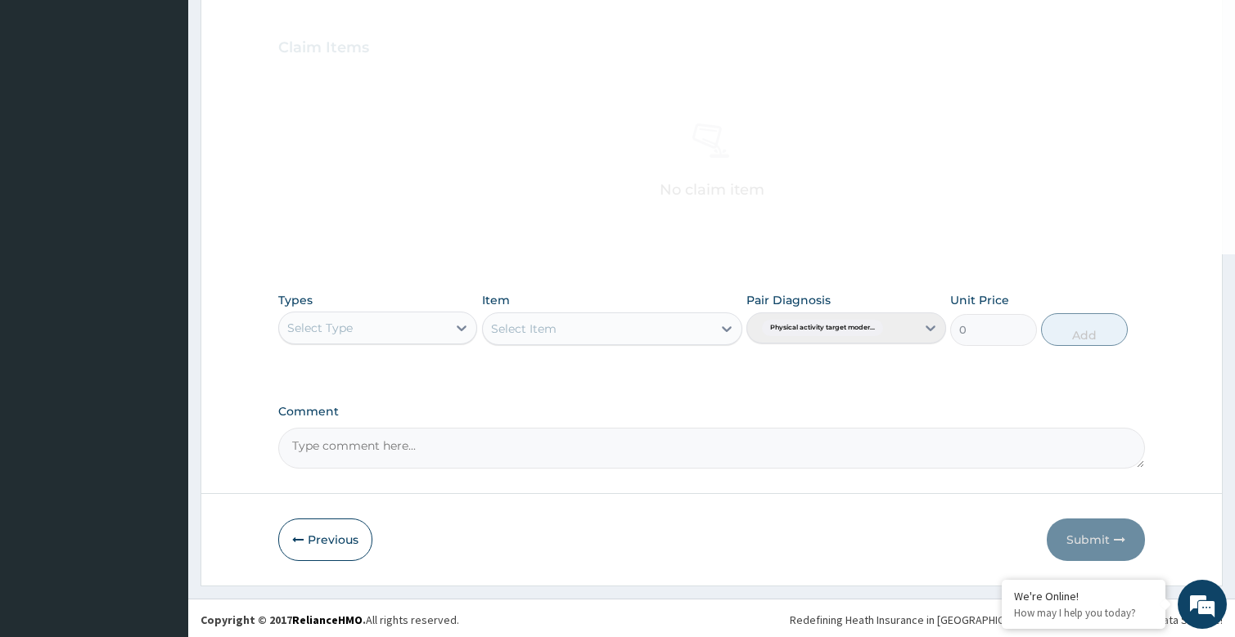
scroll to position [542, 0]
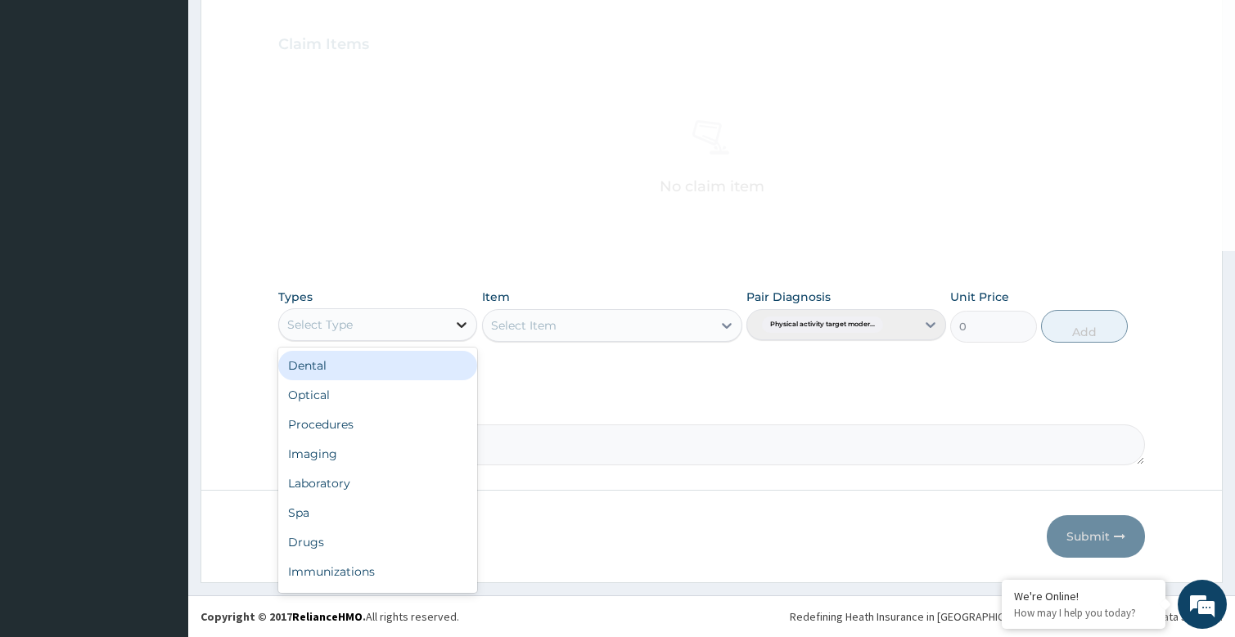
click at [458, 322] on icon at bounding box center [461, 325] width 16 height 16
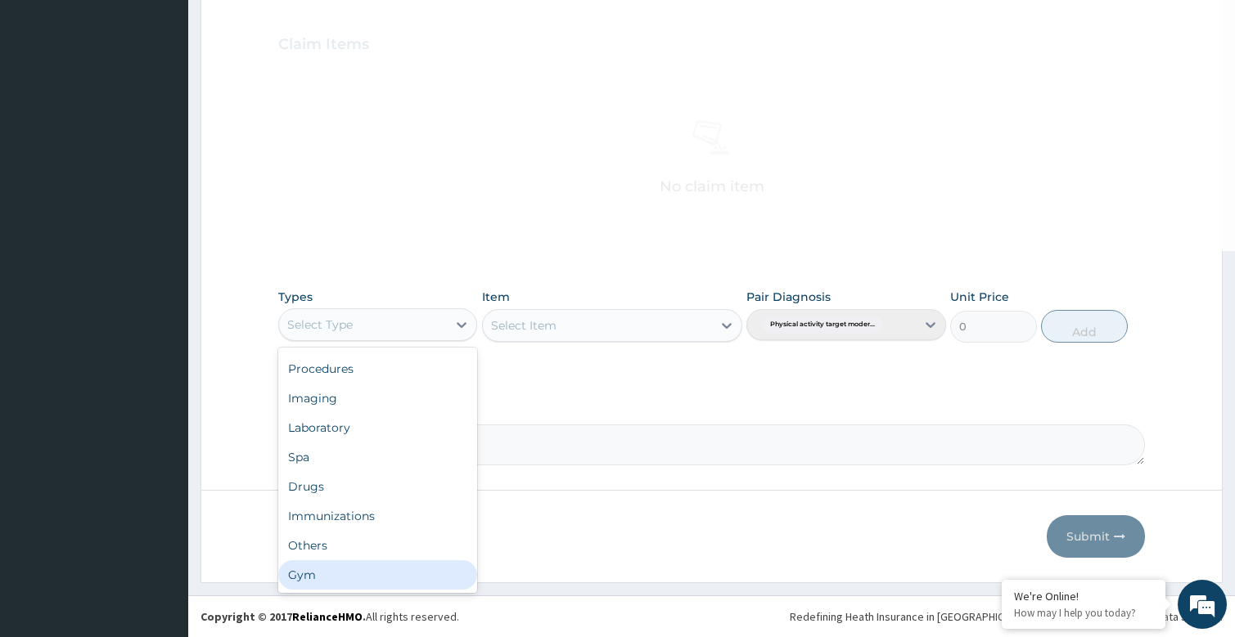
drag, startPoint x: 323, startPoint y: 572, endPoint x: 549, endPoint y: 484, distance: 242.5
click at [322, 572] on div "Gym" at bounding box center [378, 574] width 200 height 29
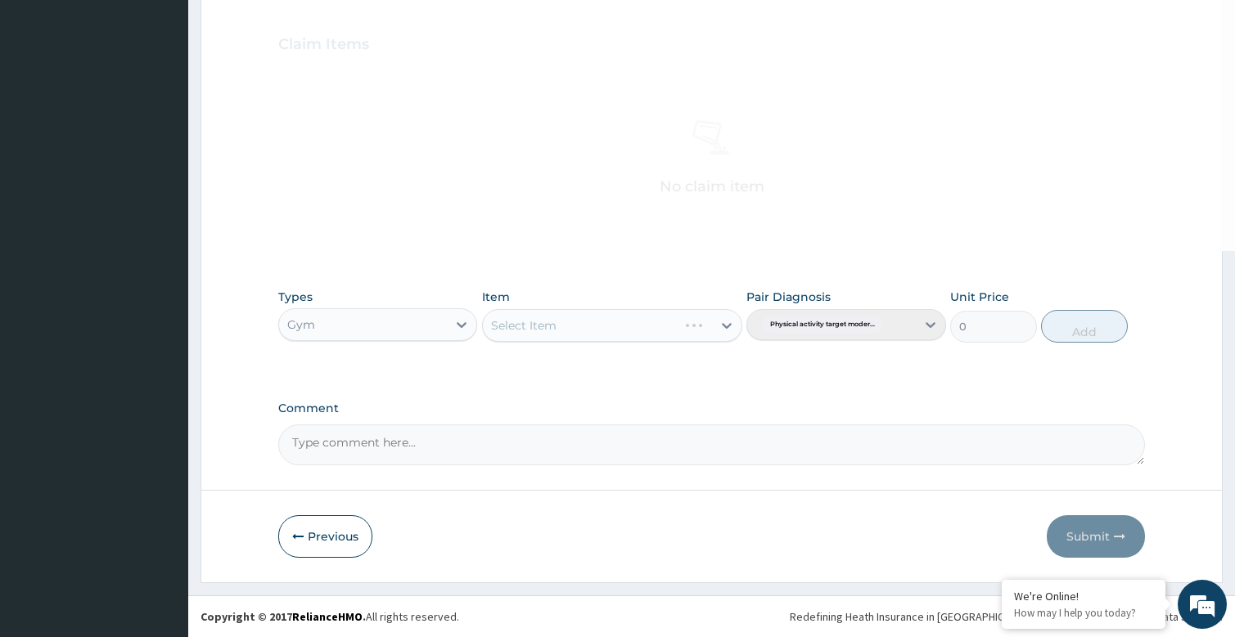
click at [723, 326] on div "Select Item" at bounding box center [612, 325] width 260 height 33
click at [696, 317] on div "Select Item" at bounding box center [612, 325] width 260 height 33
click at [713, 328] on div "Select Item" at bounding box center [612, 325] width 260 height 33
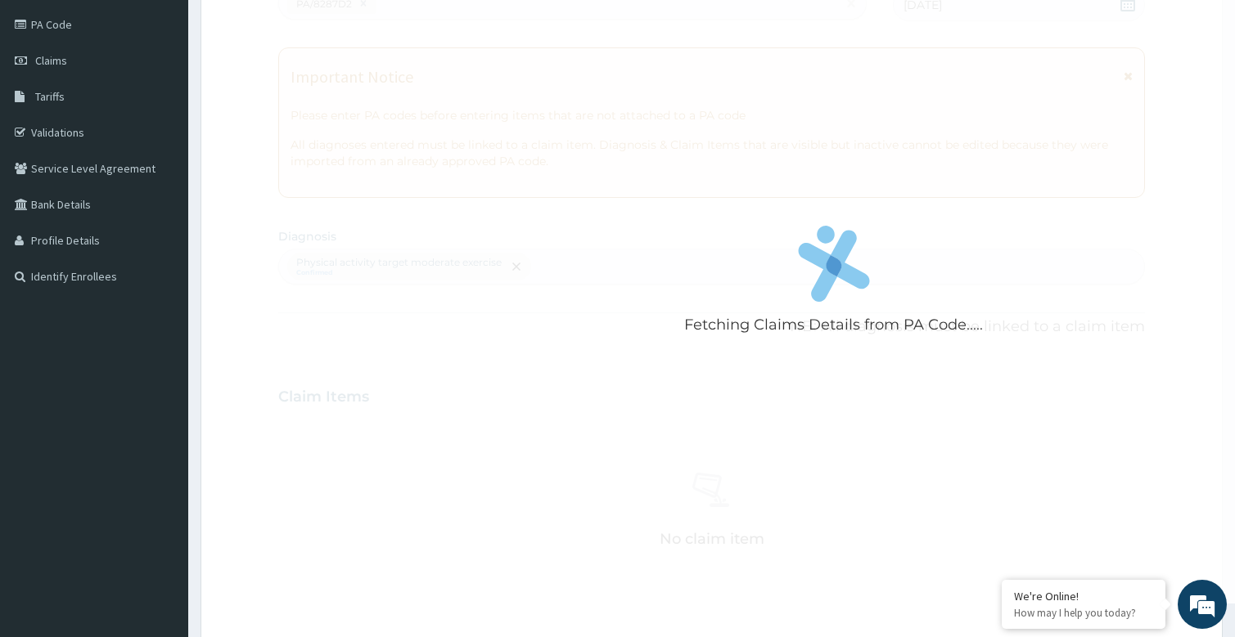
scroll to position [0, 0]
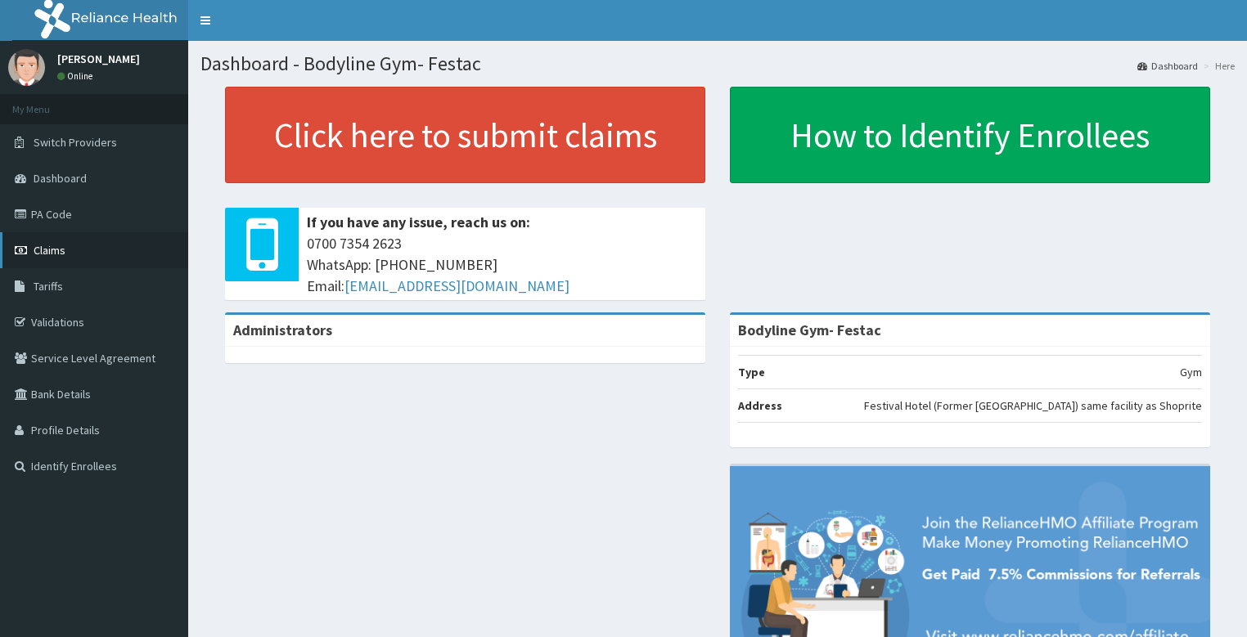
click at [57, 244] on span "Claims" at bounding box center [50, 250] width 32 height 15
click at [52, 249] on span "Claims" at bounding box center [50, 250] width 32 height 15
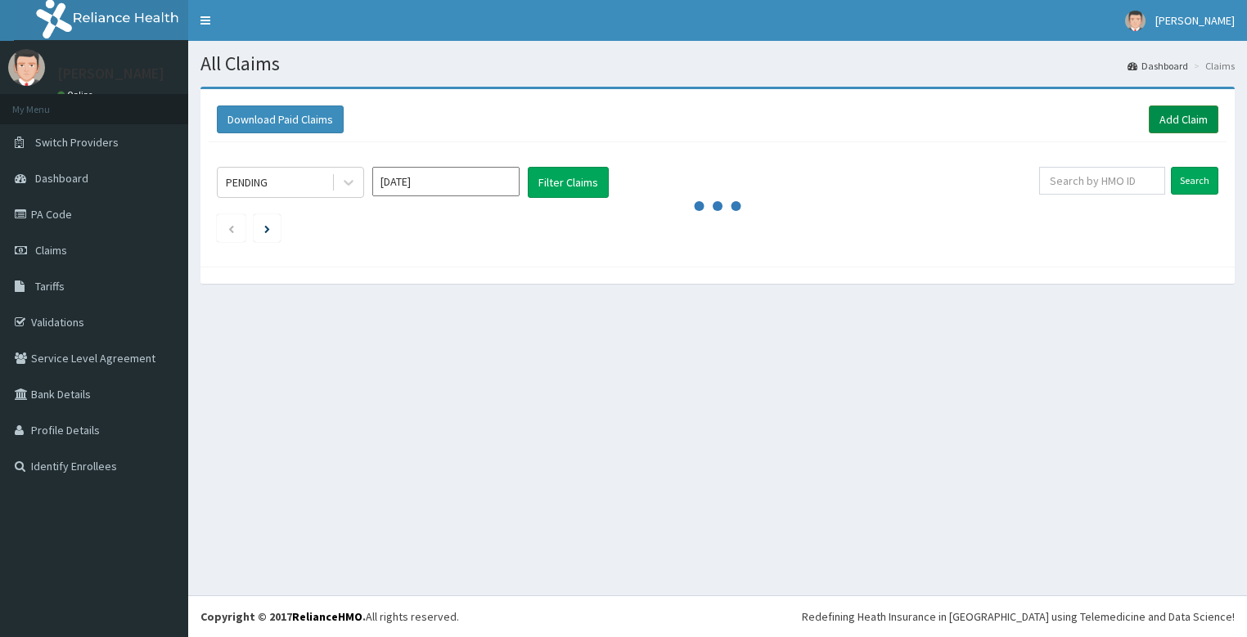
click at [1190, 115] on link "Add Claim" at bounding box center [1184, 120] width 70 height 28
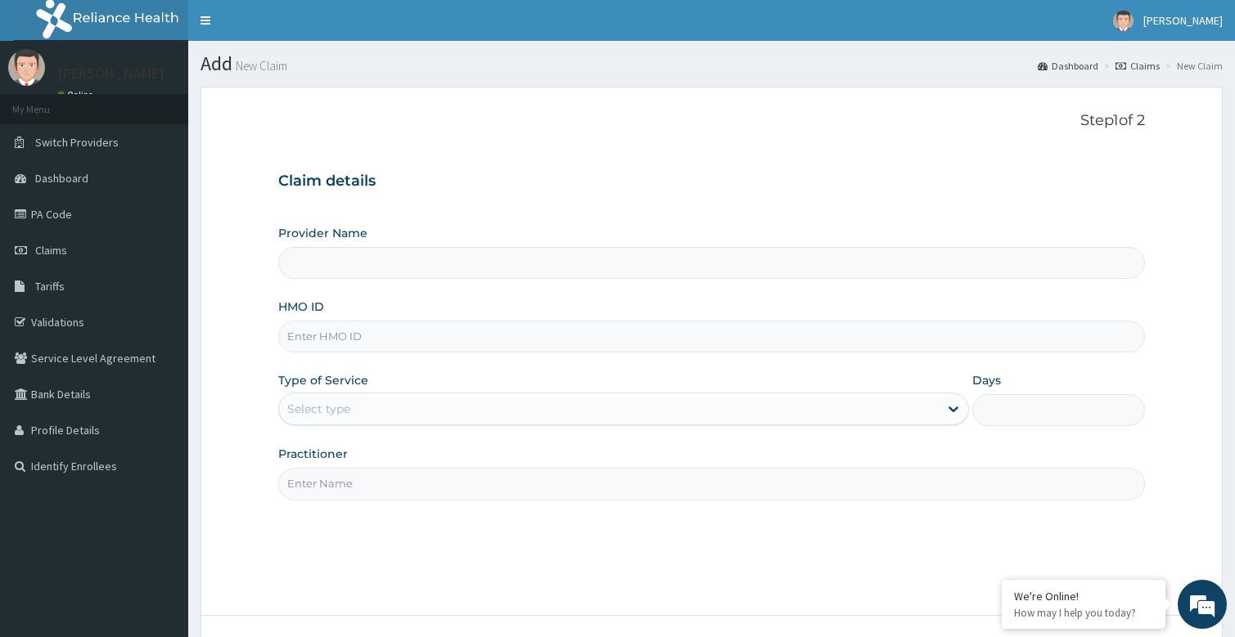
type input "Bodyline Gym- Festac"
type input "1"
click at [318, 490] on input "Practitioner" at bounding box center [711, 484] width 867 height 32
type input "bodyline"
click at [341, 330] on input "HMO ID" at bounding box center [711, 337] width 867 height 32
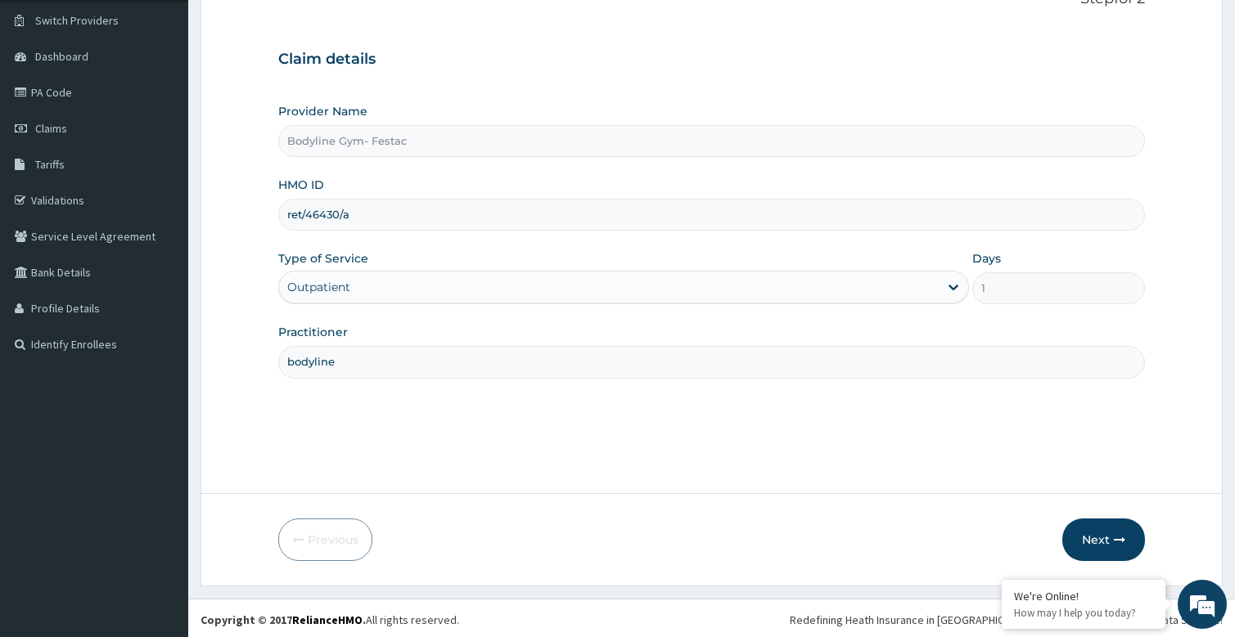
scroll to position [125, 0]
type input "ret/46430/a"
click at [1119, 521] on button "Next" at bounding box center [1103, 536] width 83 height 43
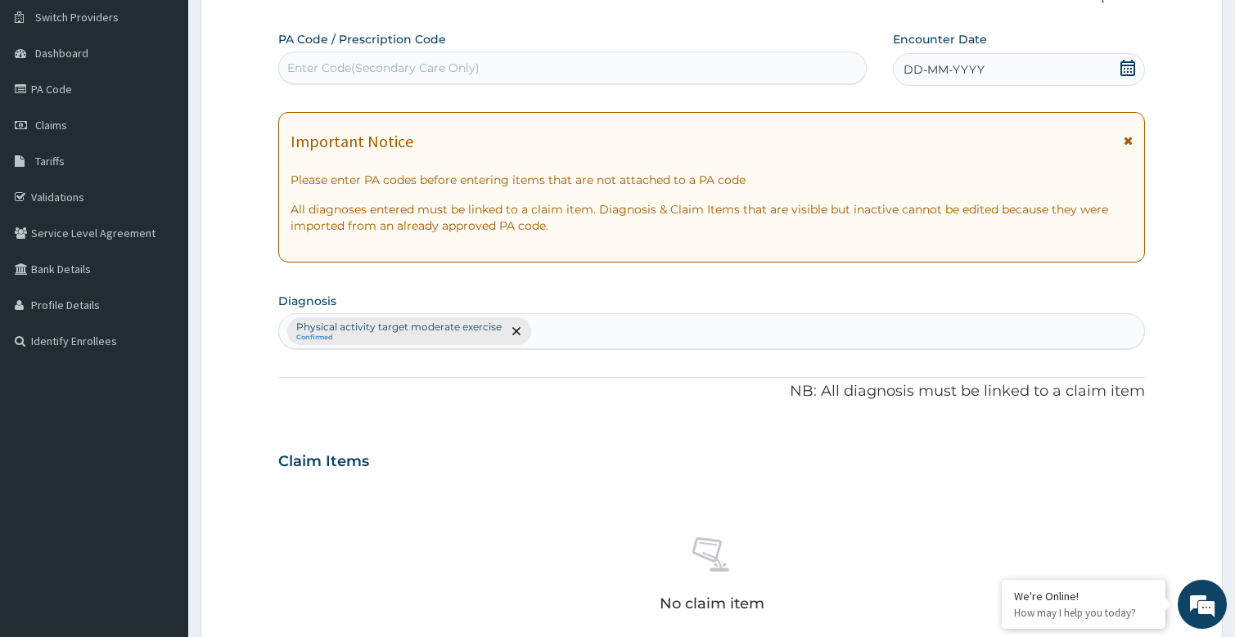
click at [931, 70] on span "DD-MM-YYYY" at bounding box center [943, 69] width 81 height 16
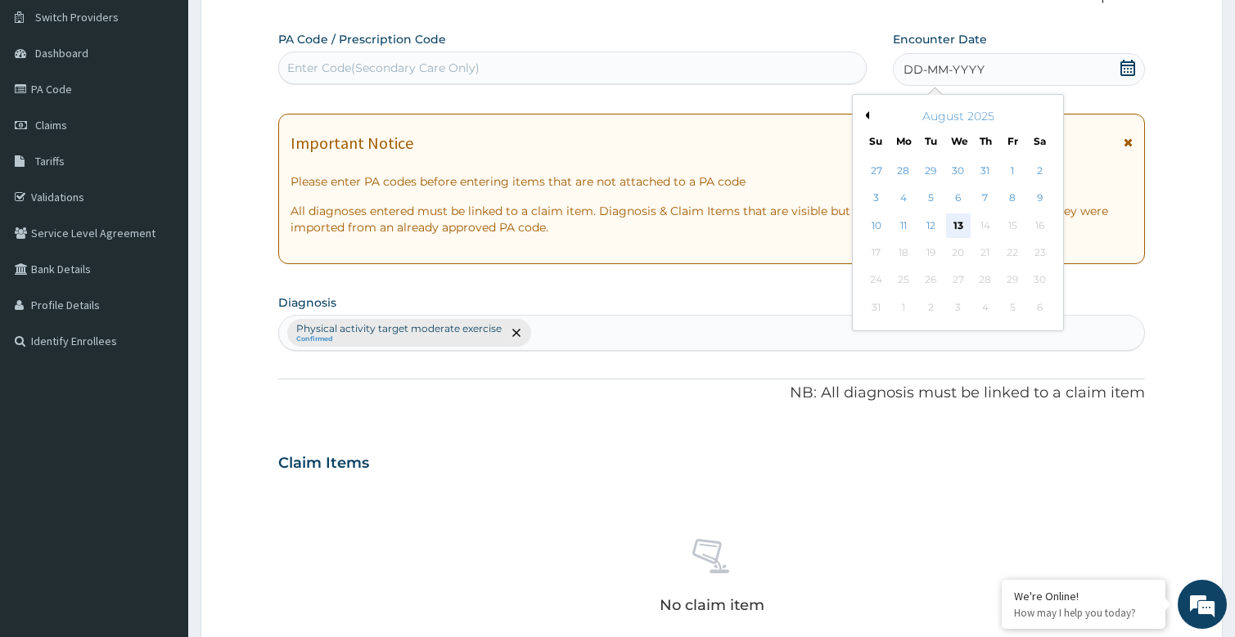
click at [952, 221] on div "13" at bounding box center [958, 226] width 25 height 25
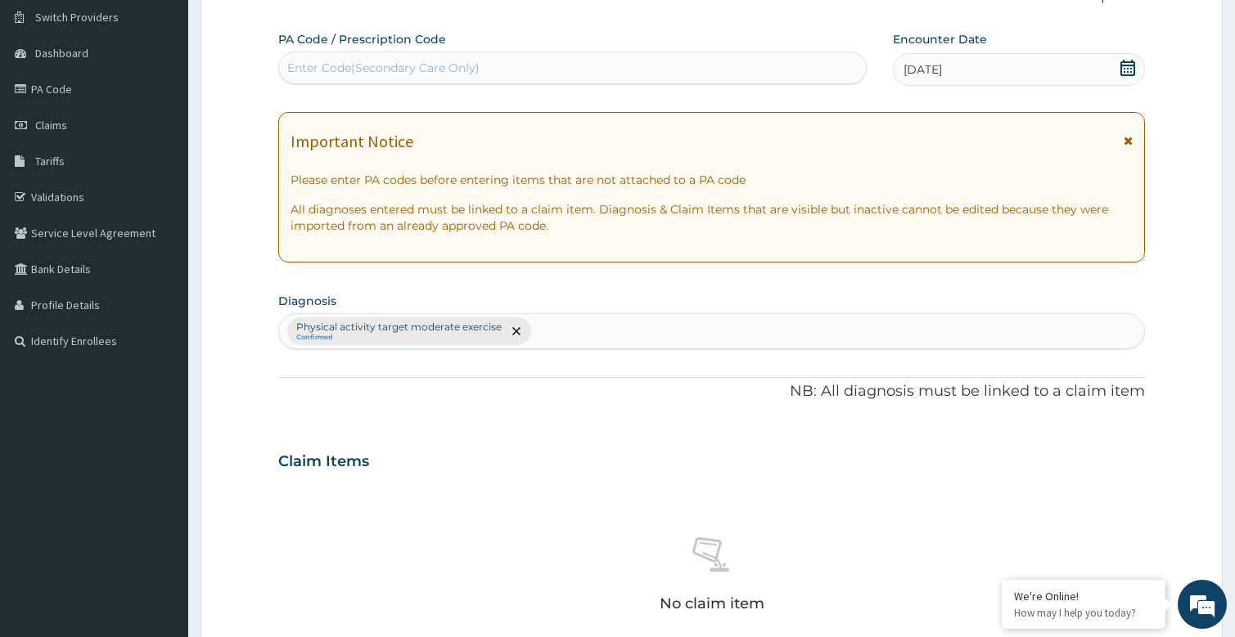
click at [342, 67] on div "Enter Code(Secondary Care Only)" at bounding box center [383, 68] width 192 height 16
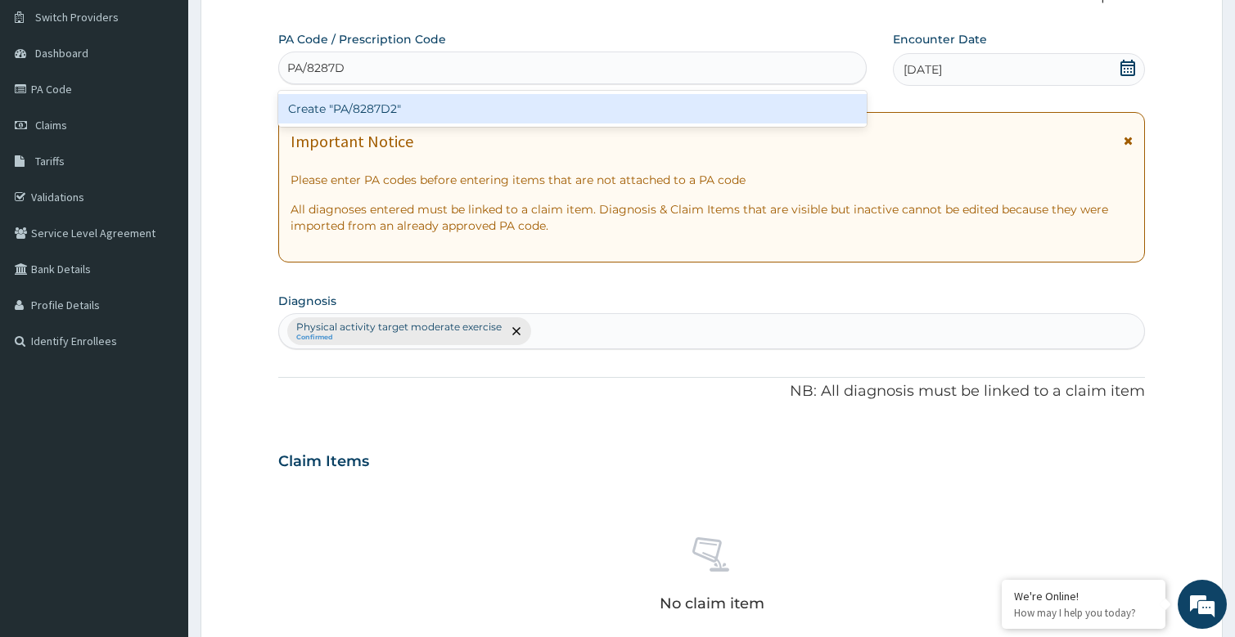
type input "PA/8287D2"
click at [339, 109] on div "Create "PA/8287D2"" at bounding box center [572, 108] width 589 height 29
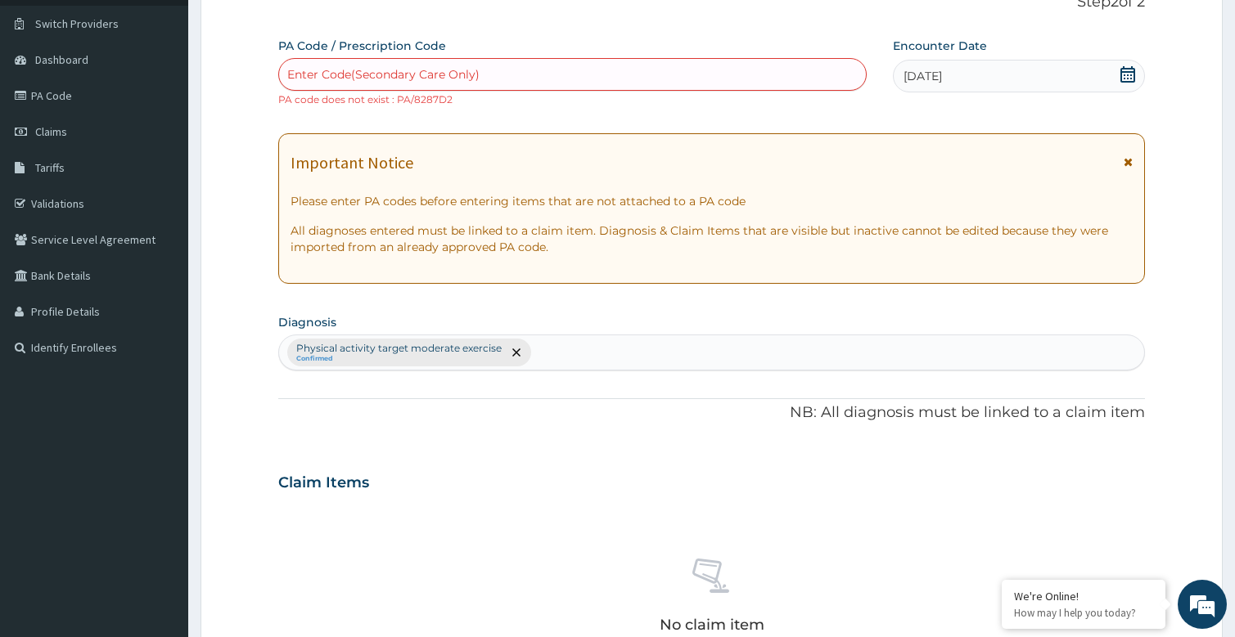
scroll to position [0, 0]
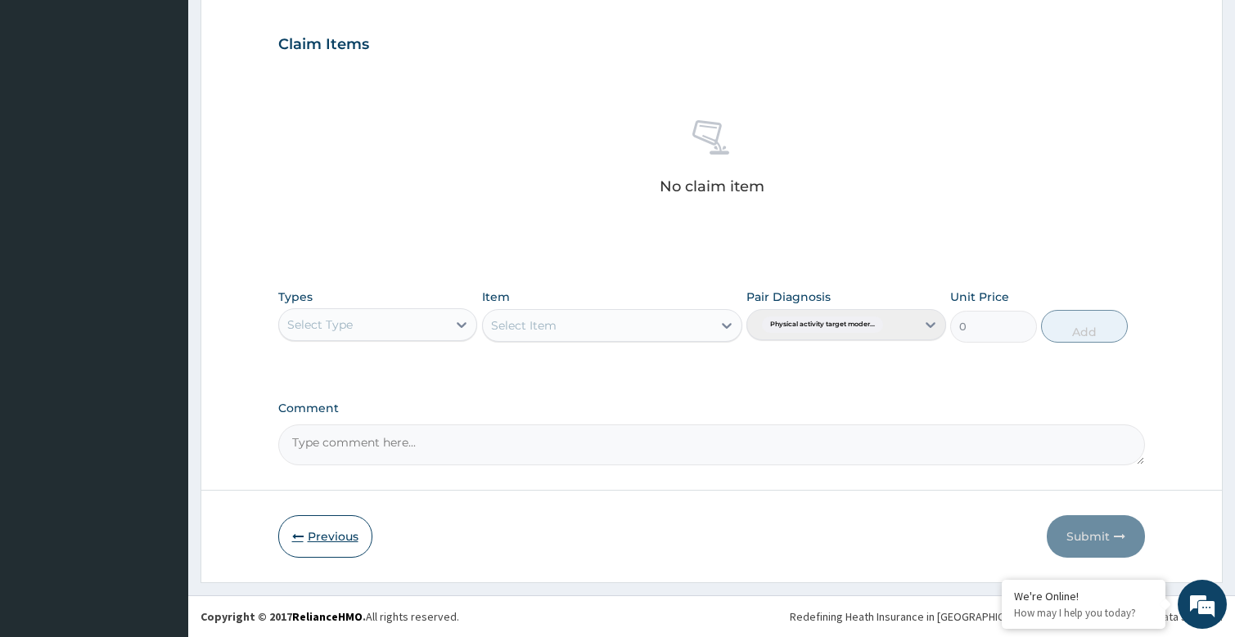
click at [338, 545] on button "Previous" at bounding box center [325, 536] width 94 height 43
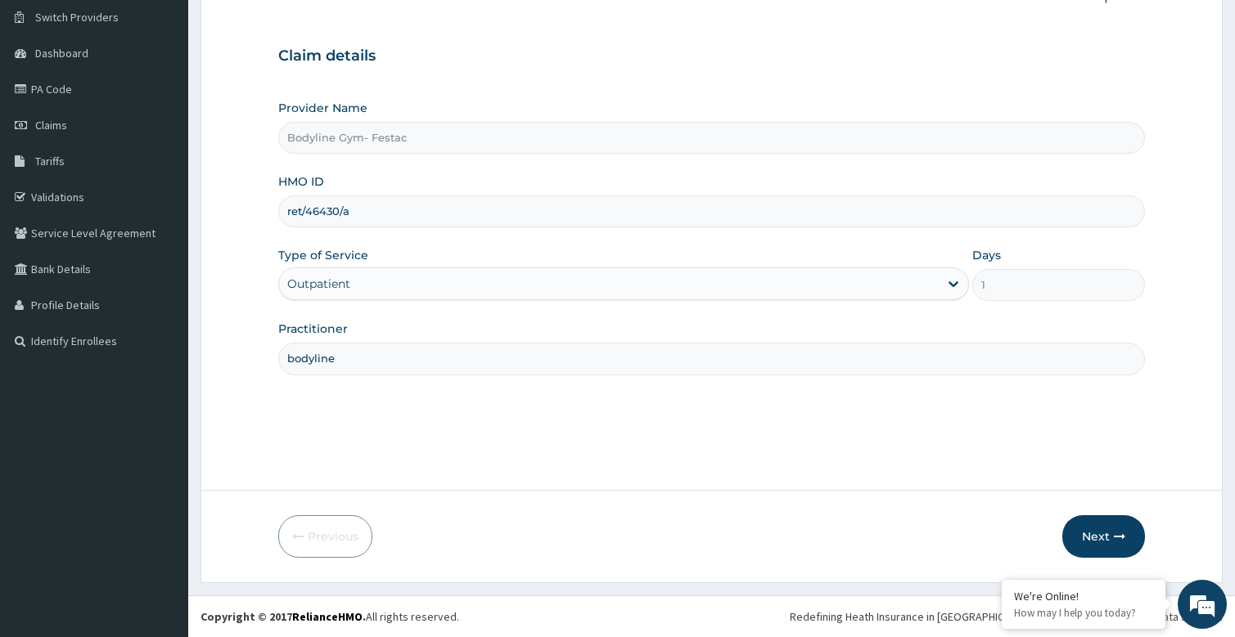
click at [371, 208] on input "ret/46430/a" at bounding box center [711, 212] width 867 height 32
type input "ret/46421/a"
click at [1087, 542] on button "Next" at bounding box center [1103, 536] width 83 height 43
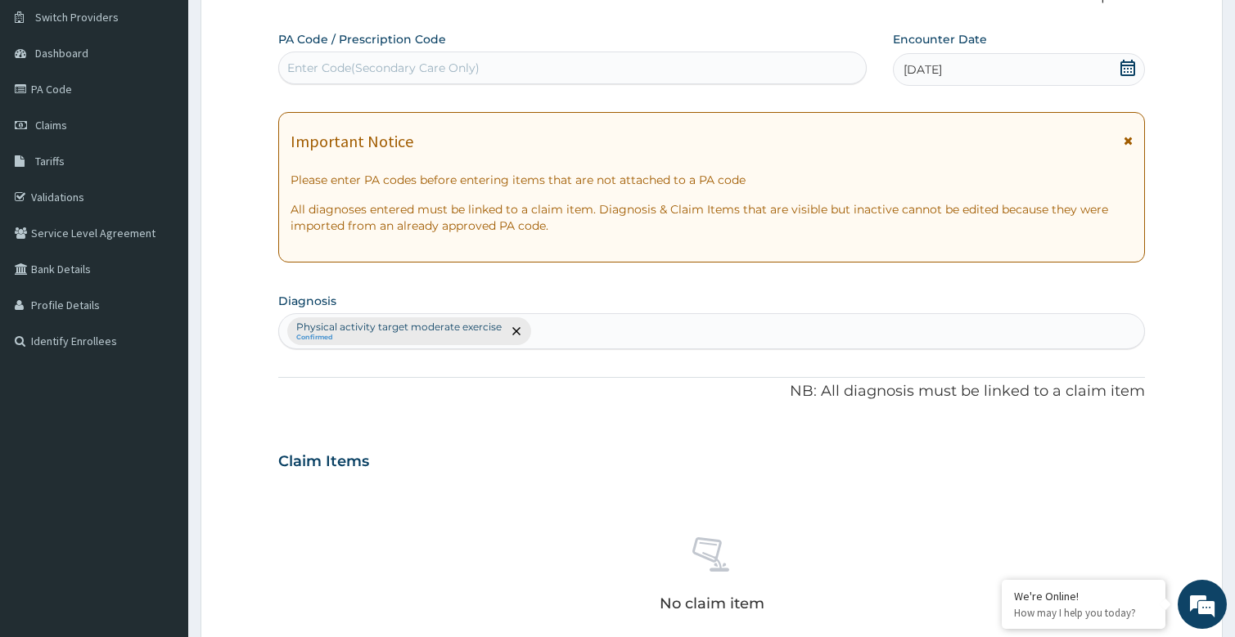
click at [385, 71] on div "Enter Code(Secondary Care Only)" at bounding box center [383, 68] width 192 height 16
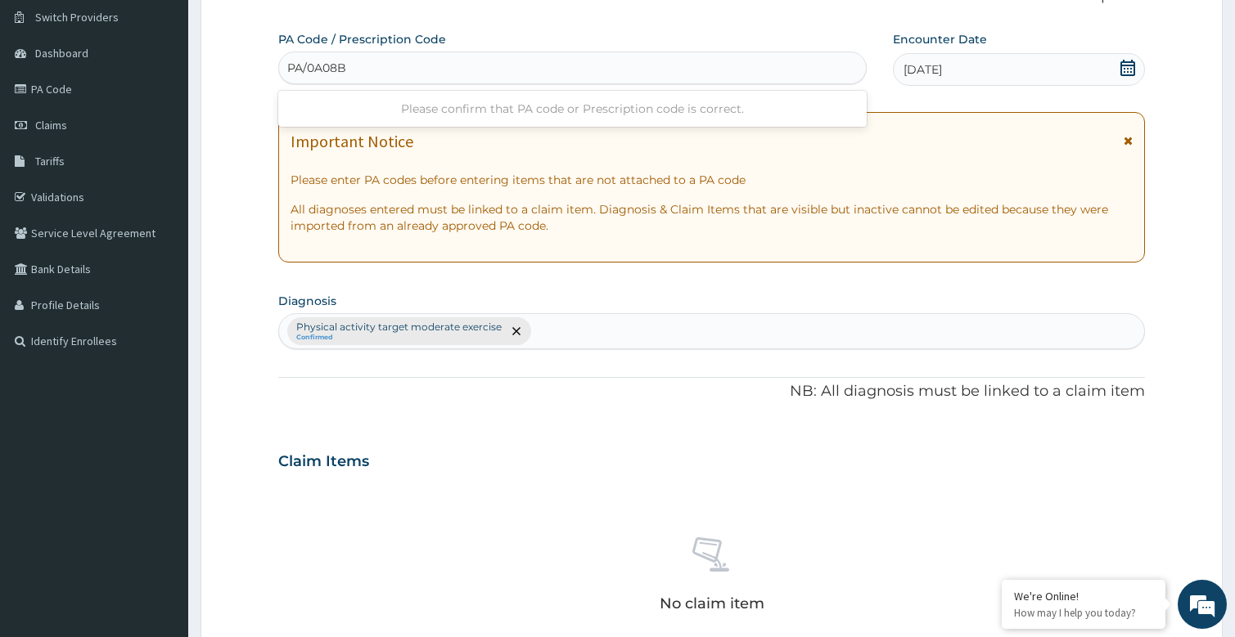
type input "PA/0A08B1"
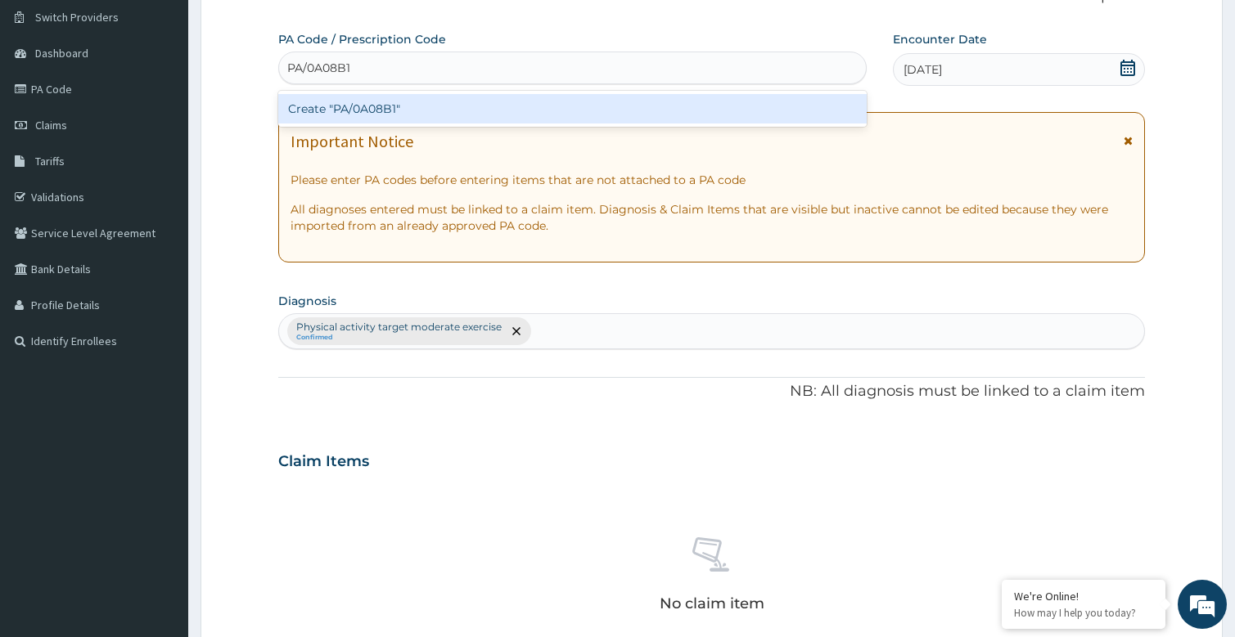
click at [382, 103] on div "Create "PA/0A08B1"" at bounding box center [572, 108] width 589 height 29
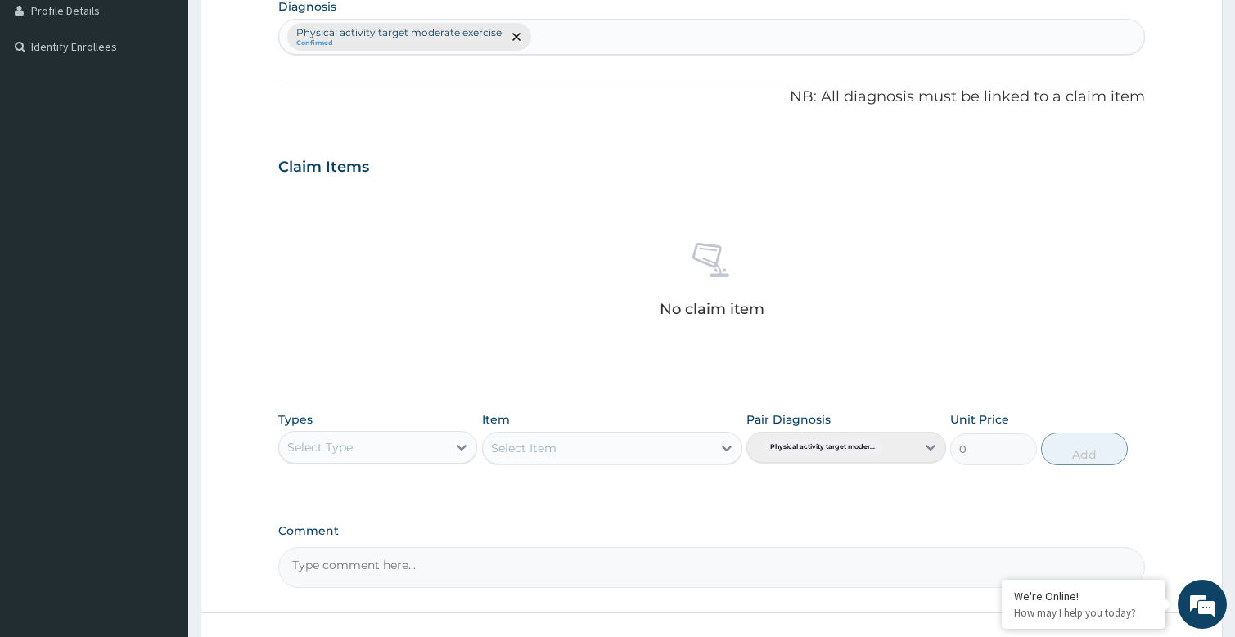
scroll to position [534, 0]
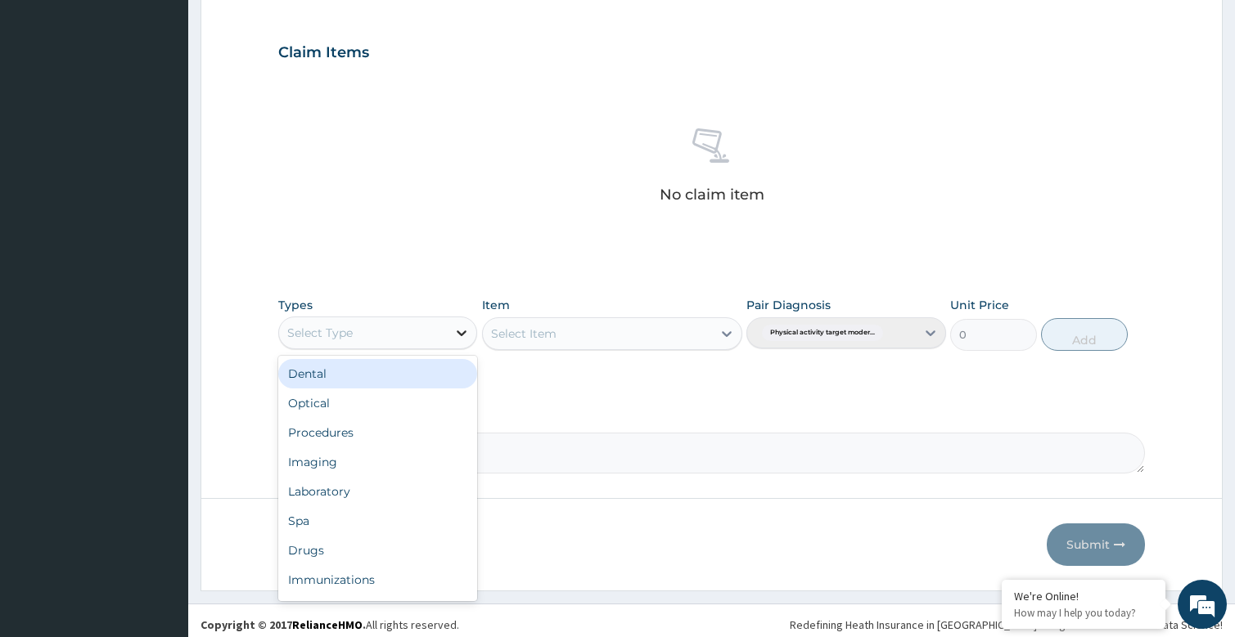
click at [463, 338] on icon at bounding box center [461, 333] width 16 height 16
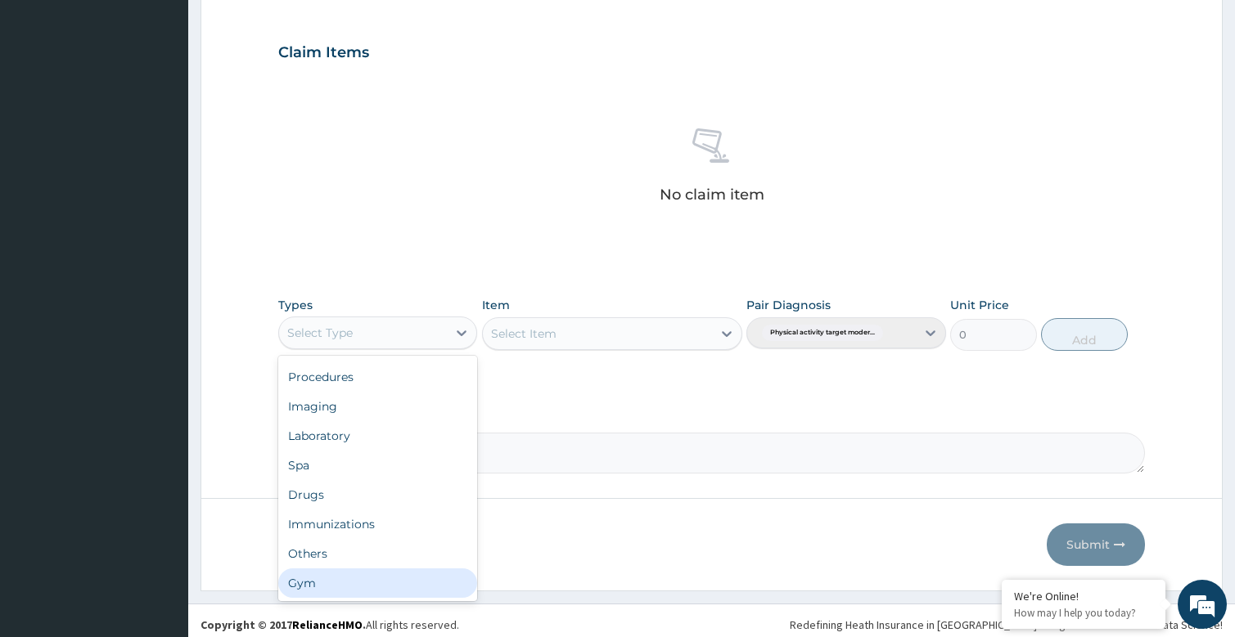
drag, startPoint x: 340, startPoint y: 583, endPoint x: 524, endPoint y: 486, distance: 207.5
click at [340, 583] on div "Gym" at bounding box center [378, 583] width 200 height 29
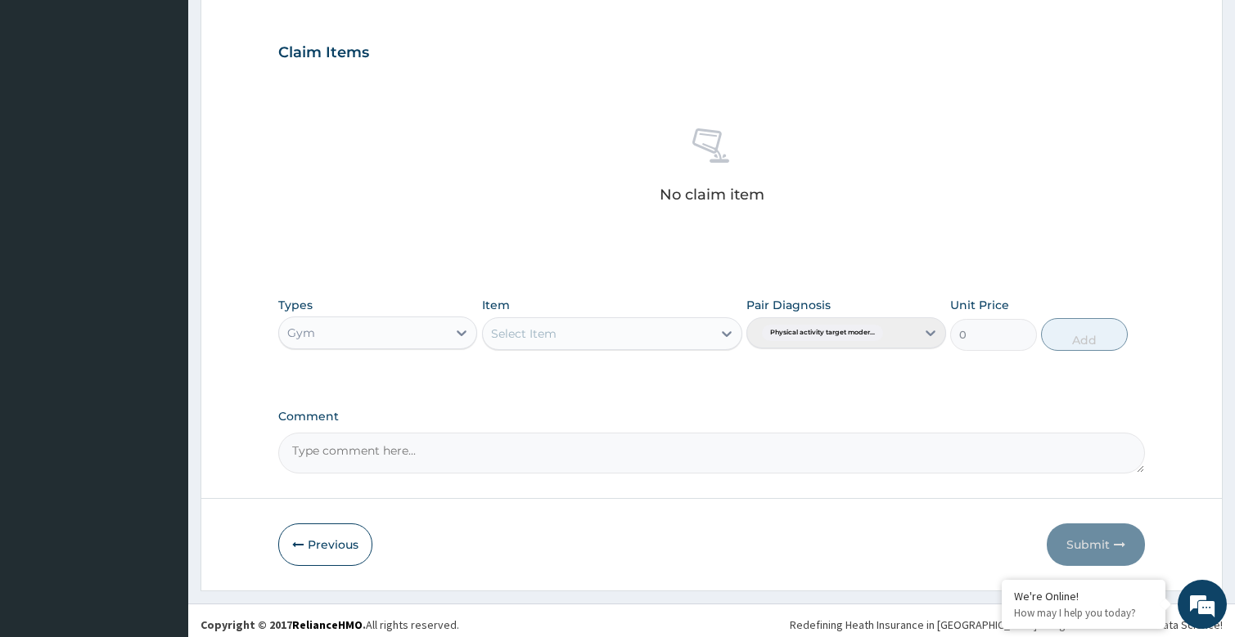
click at [719, 331] on icon at bounding box center [726, 334] width 16 height 16
drag, startPoint x: 531, startPoint y: 438, endPoint x: 1155, endPoint y: 353, distance: 629.9
click at [533, 437] on div "GYM" at bounding box center [612, 433] width 260 height 29
click at [1088, 335] on button "Add" at bounding box center [1084, 334] width 87 height 33
type input "0"
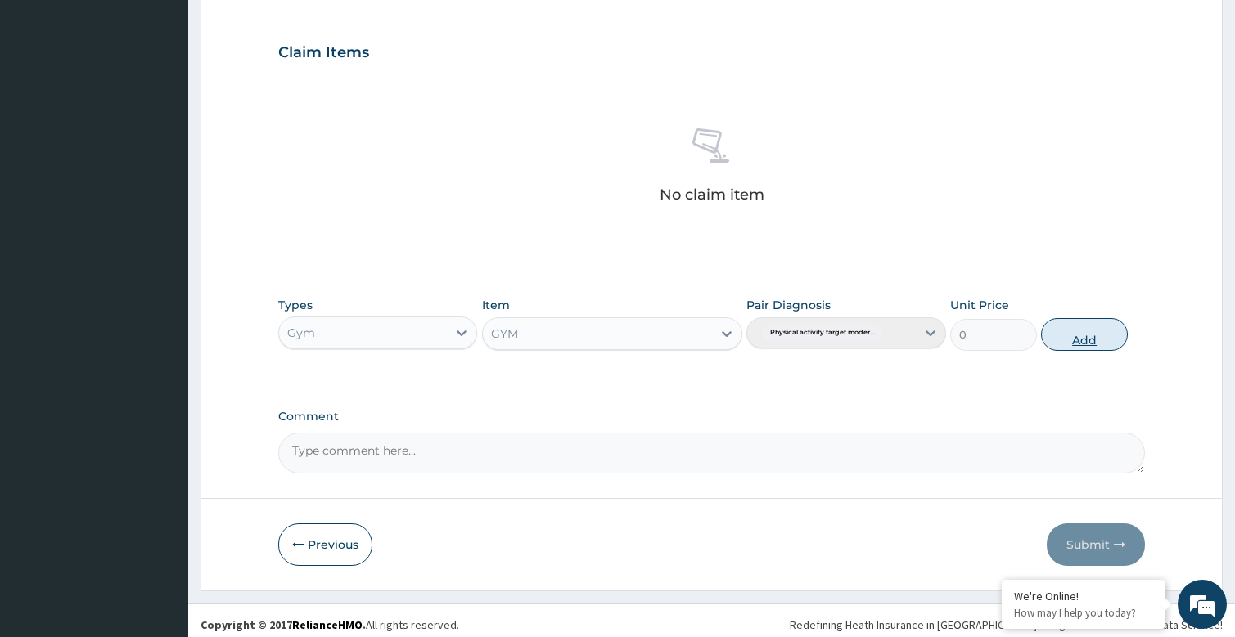
scroll to position [465, 0]
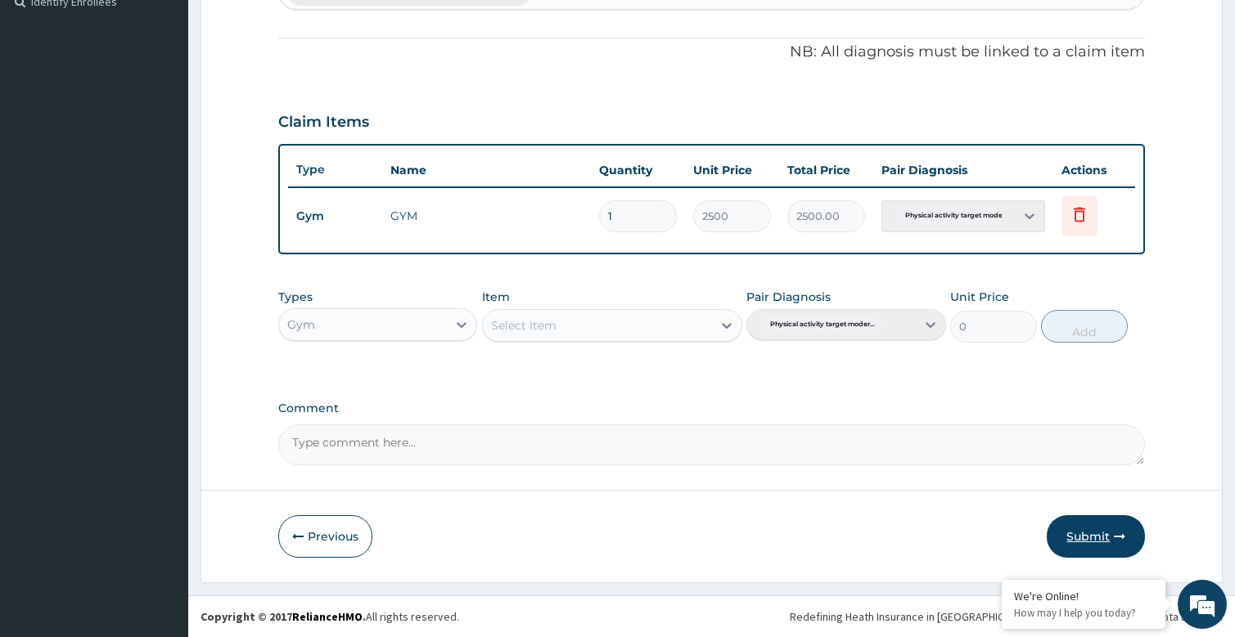
click at [1098, 534] on button "Submit" at bounding box center [1095, 536] width 98 height 43
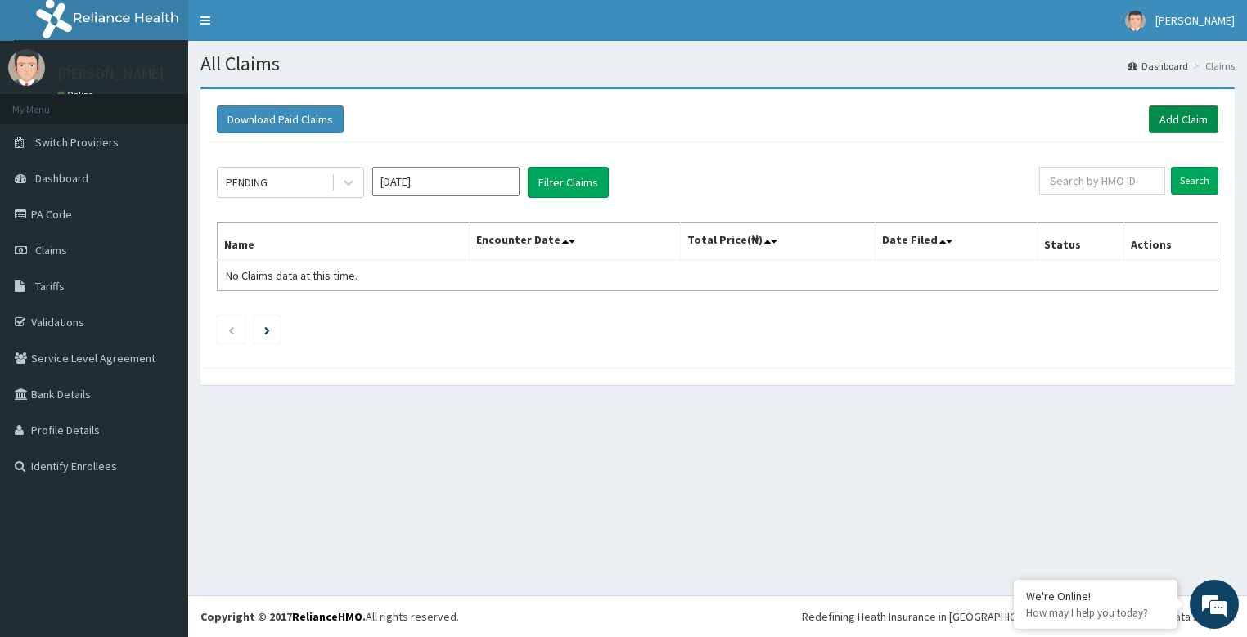
click at [1167, 128] on link "Add Claim" at bounding box center [1184, 120] width 70 height 28
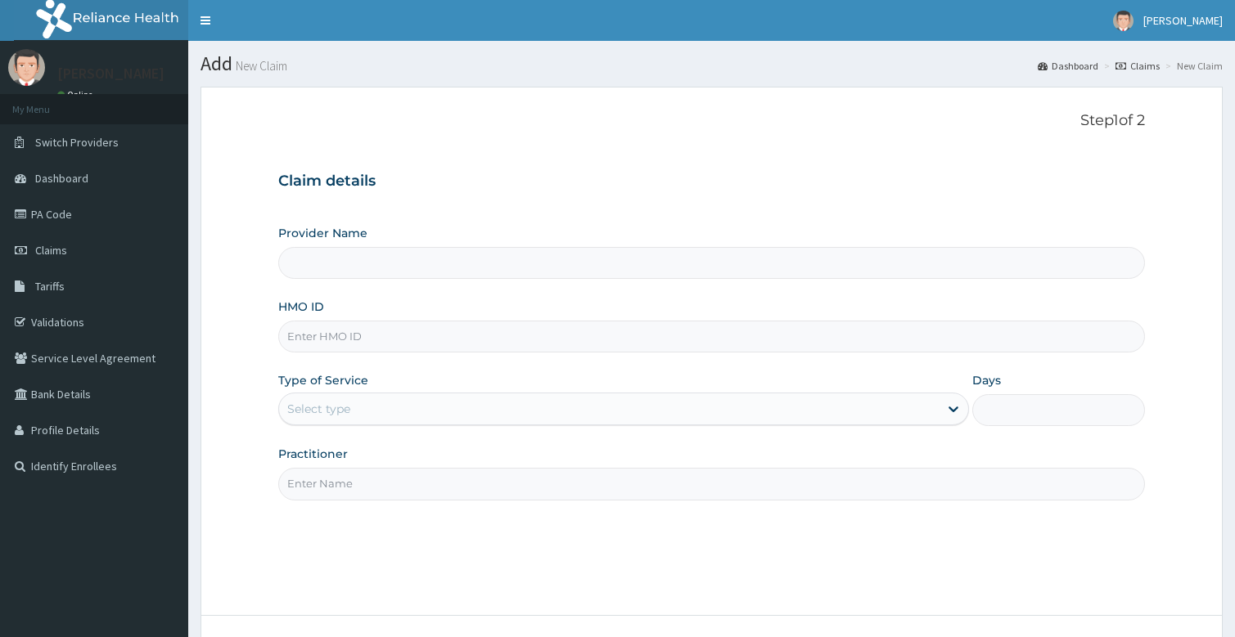
click at [301, 483] on input "Practitioner" at bounding box center [711, 484] width 867 height 32
type input "bodyline"
type input "Bodyline Gym- Festac"
type input "1"
click at [367, 340] on input "HMO ID" at bounding box center [711, 337] width 867 height 32
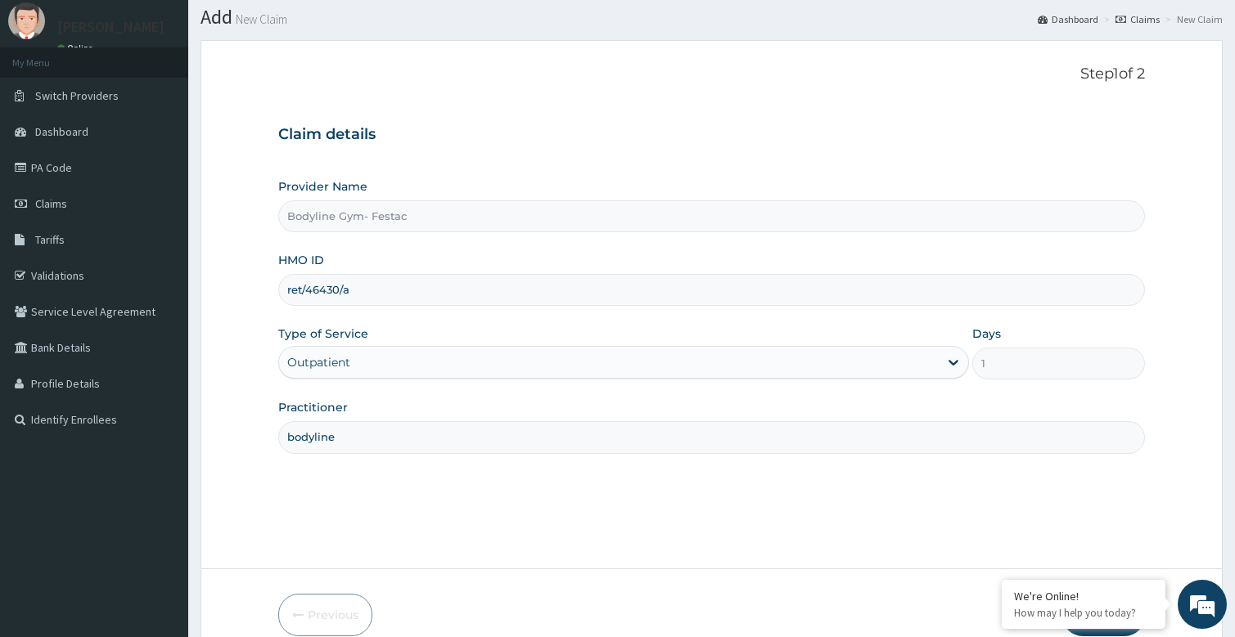
scroll to position [125, 0]
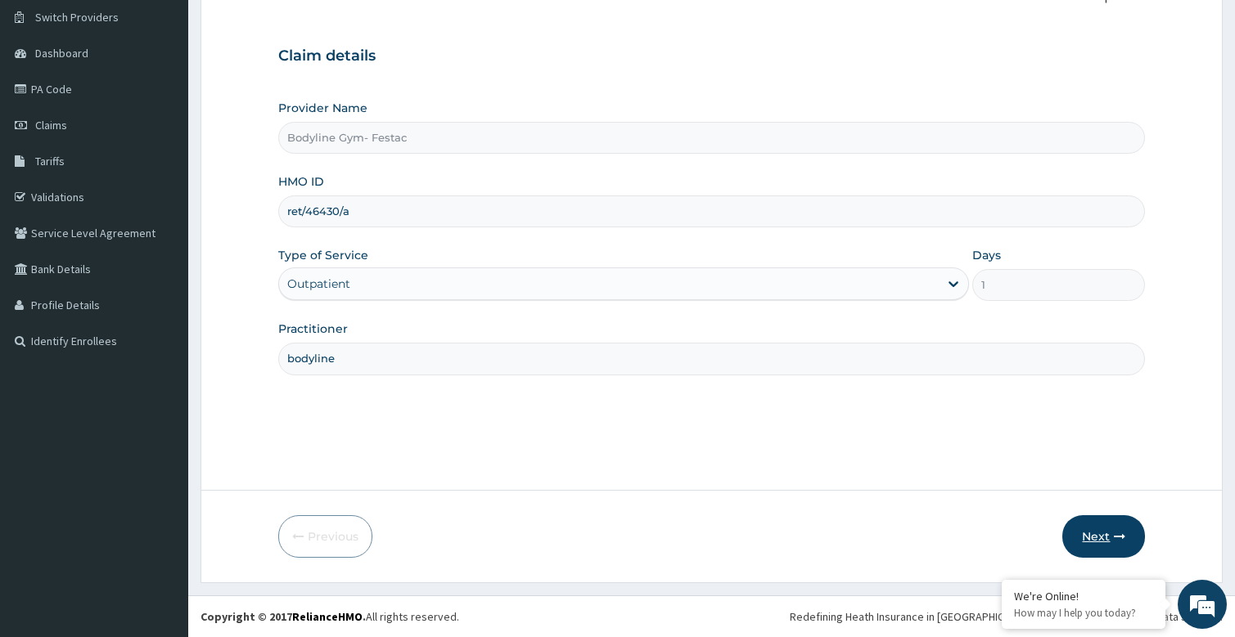
type input "ret/46430/a"
click at [1136, 542] on button "Next" at bounding box center [1103, 536] width 83 height 43
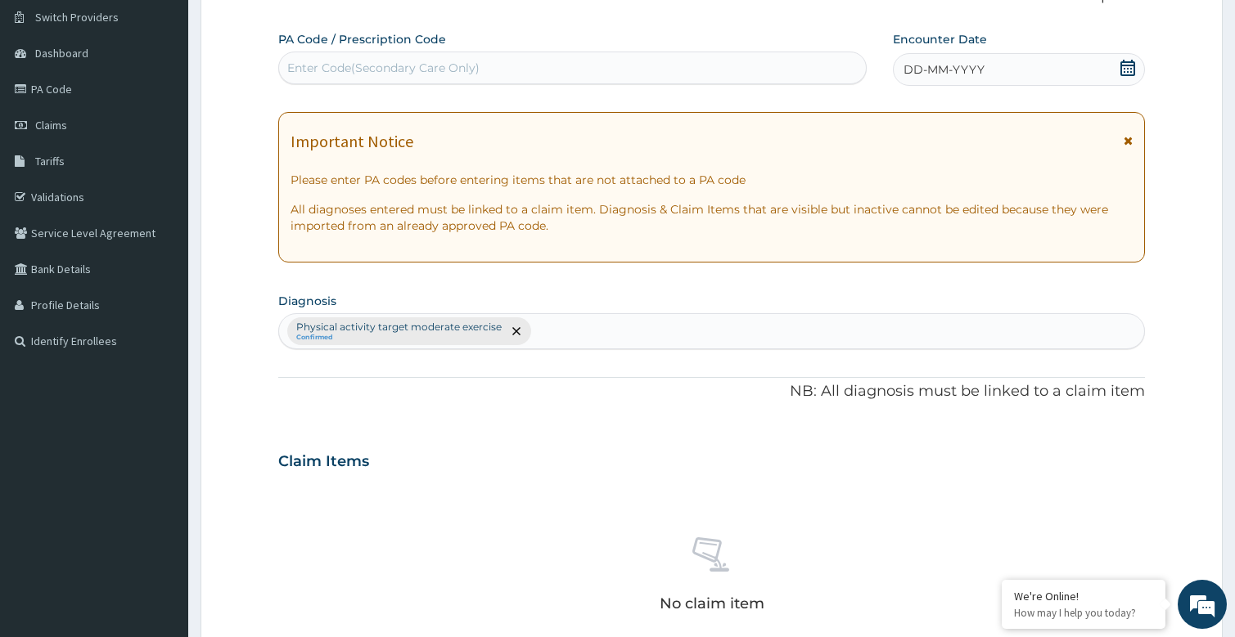
click at [415, 74] on div "Enter Code(Secondary Care Only)" at bounding box center [383, 68] width 192 height 16
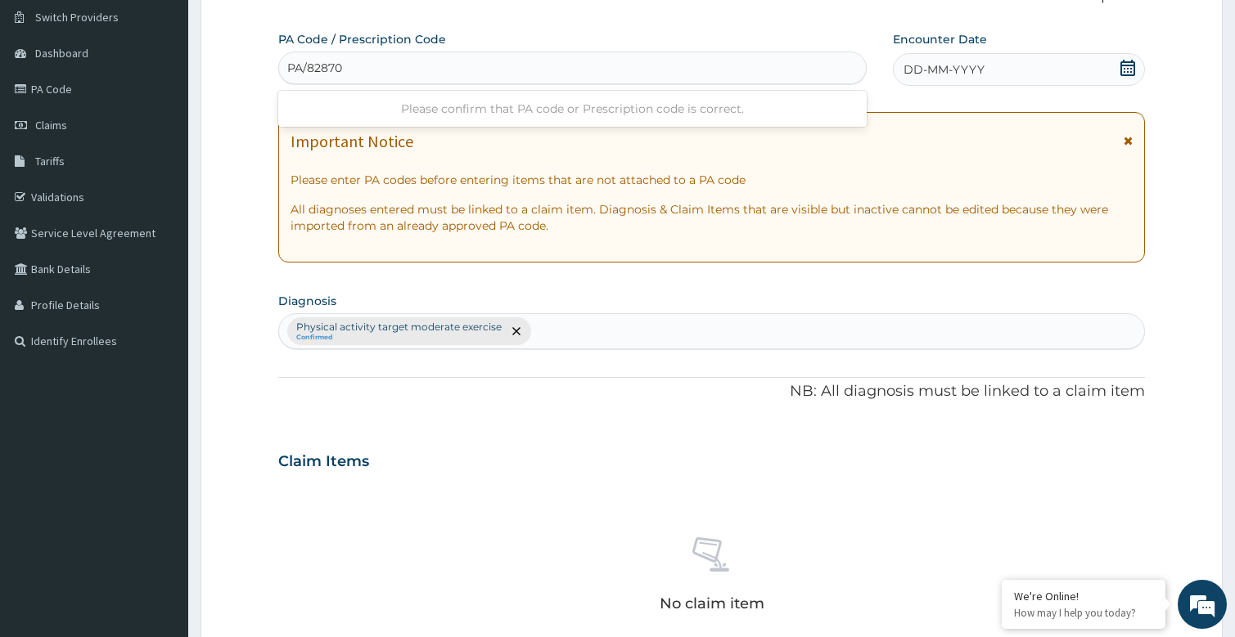
type input "PA/828702"
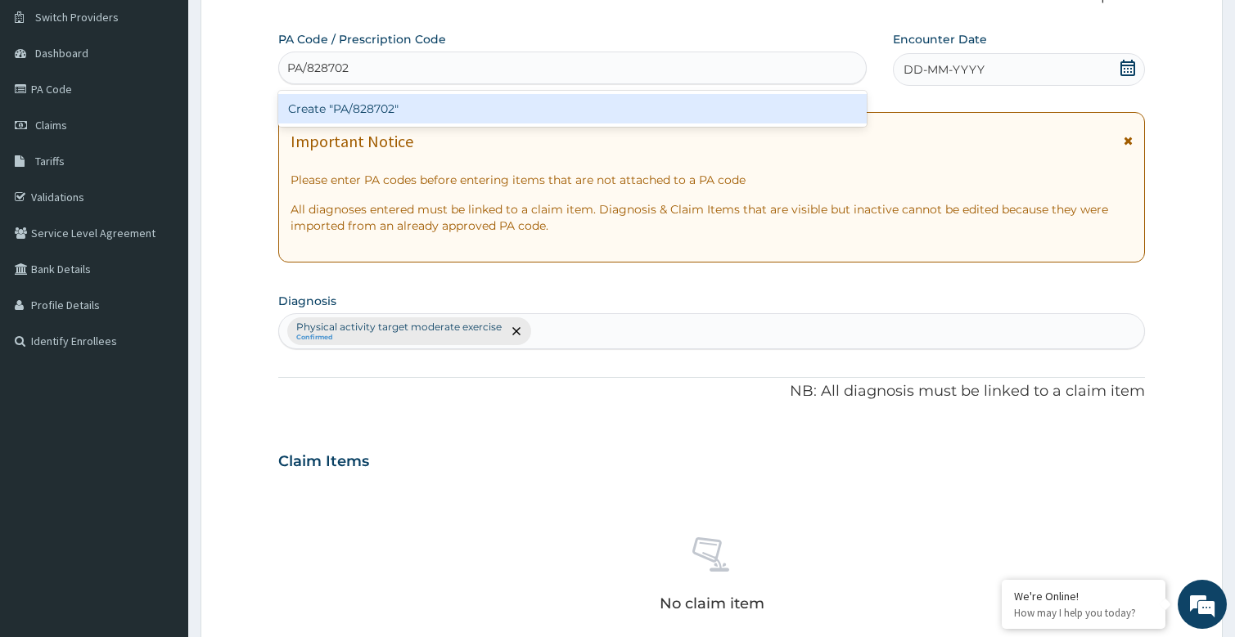
click at [386, 108] on div "Create "PA/828702"" at bounding box center [572, 108] width 589 height 29
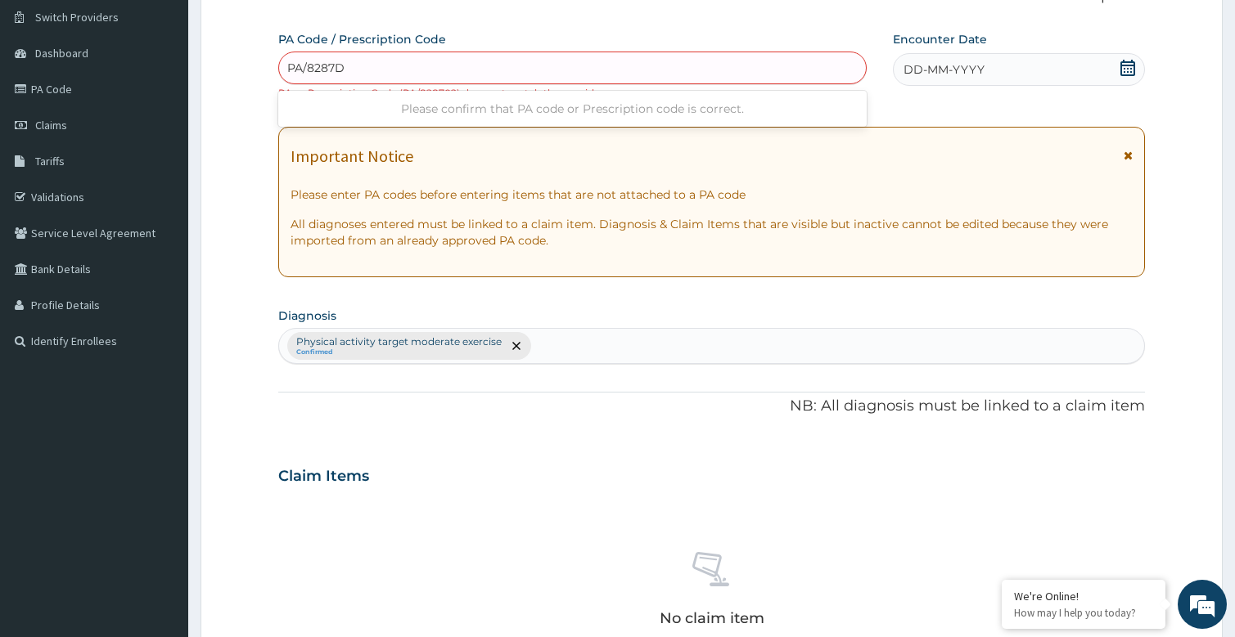
type input "PA/8287D2"
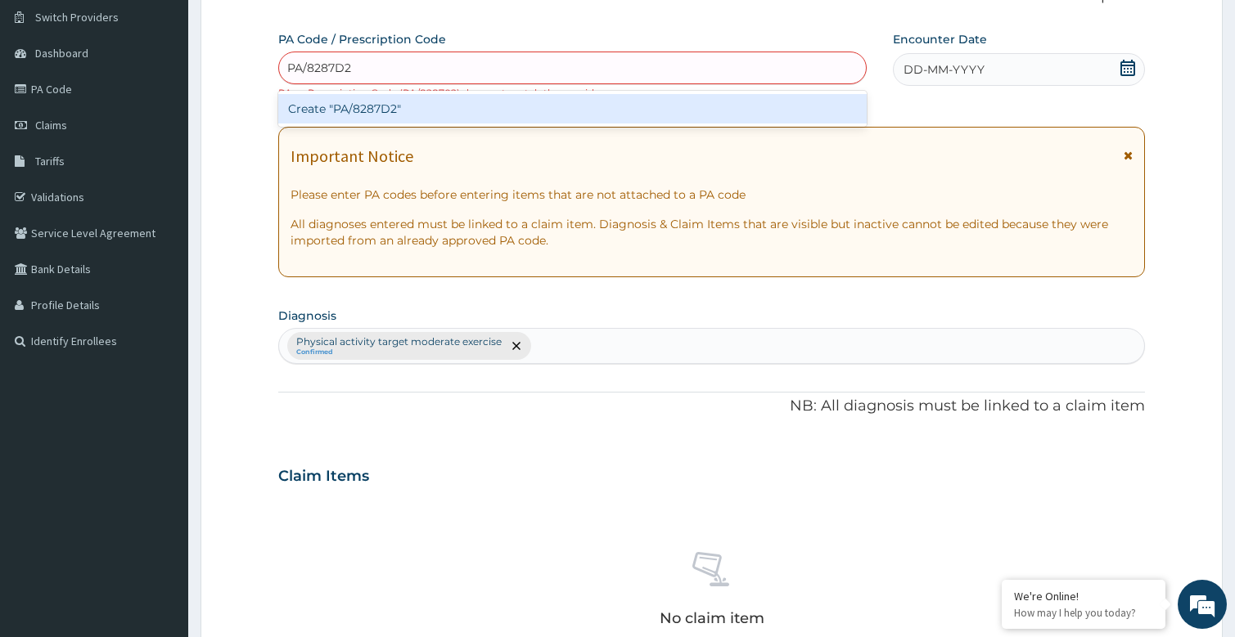
click at [332, 111] on div "Create "PA/8287D2"" at bounding box center [572, 108] width 589 height 29
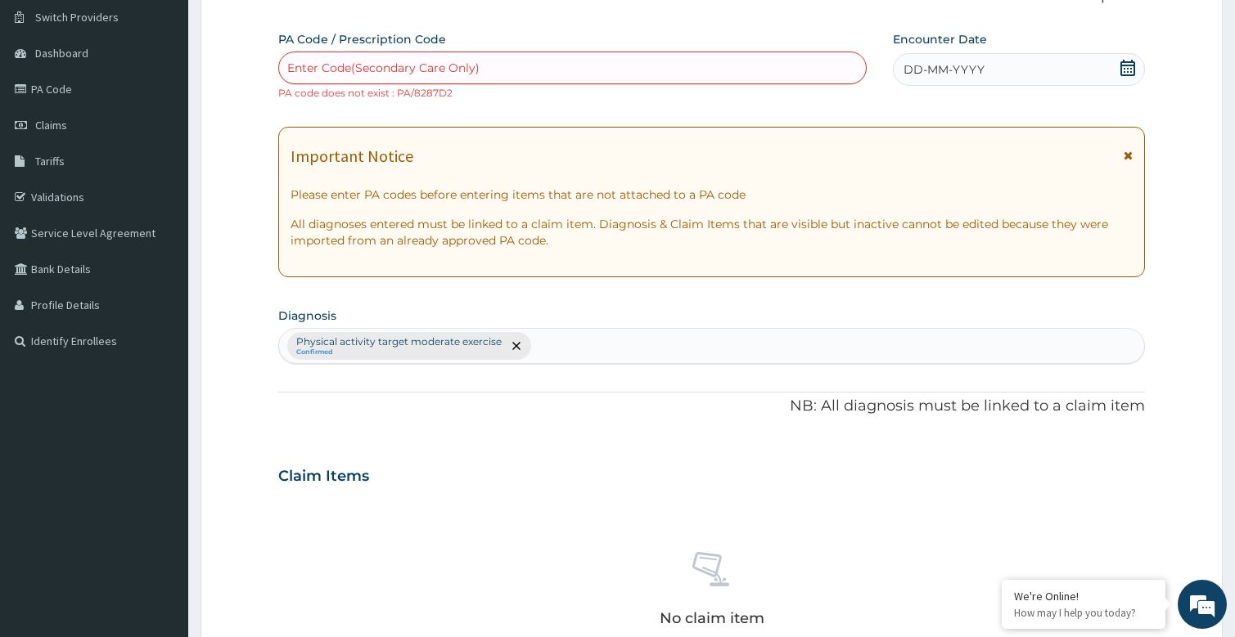
click at [925, 68] on span "DD-MM-YYYY" at bounding box center [943, 69] width 81 height 16
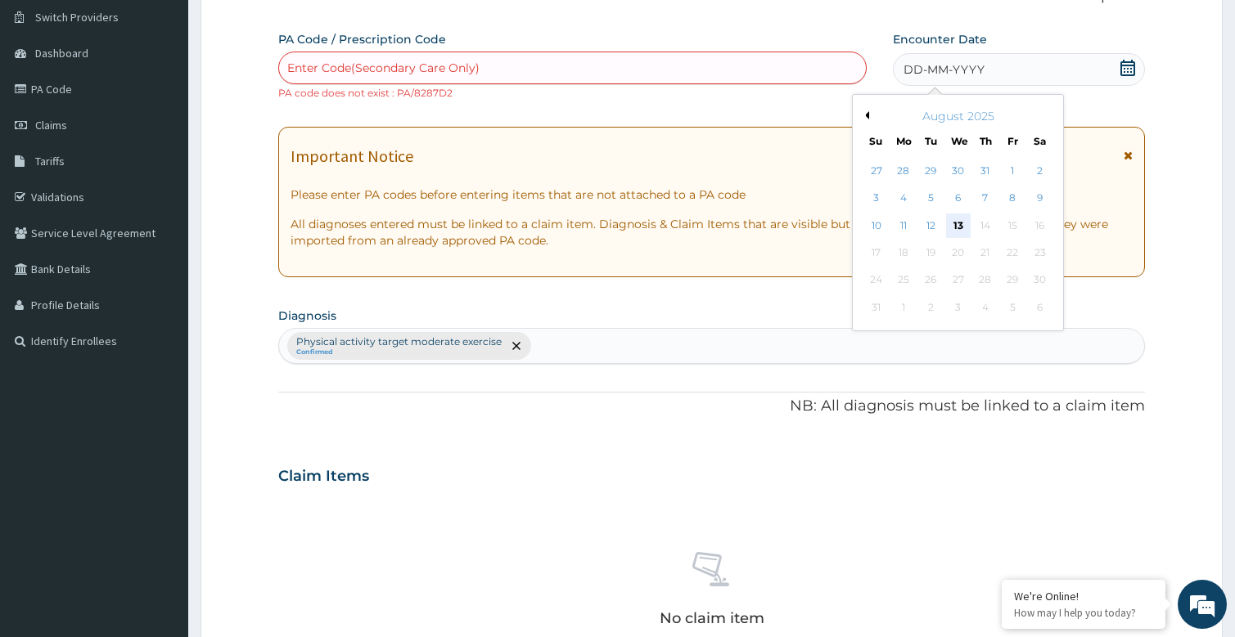
click at [961, 220] on div "13" at bounding box center [958, 226] width 25 height 25
